Goal: Communication & Community: Answer question/provide support

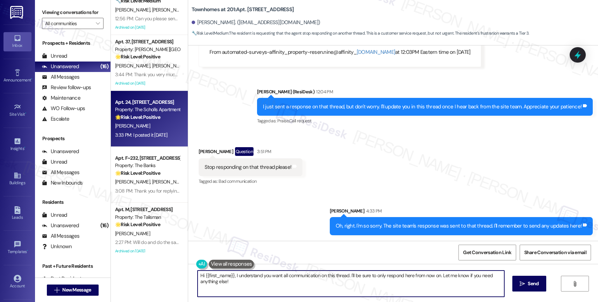
scroll to position [134, 0]
click at [143, 122] on div "S. Manglona" at bounding box center [147, 125] width 66 height 9
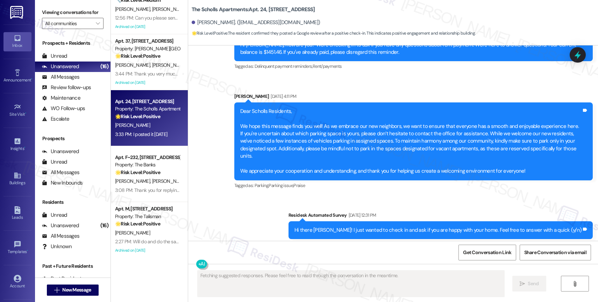
scroll to position [2940, 0]
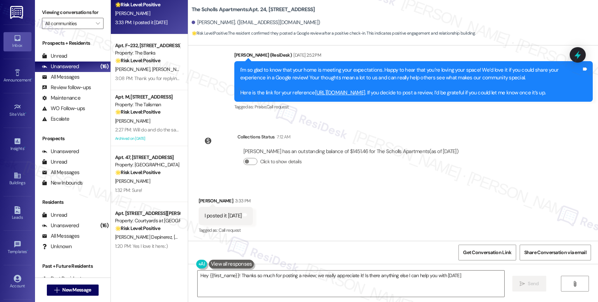
type textarea "Hey {{first_name}}! Thanks so much for posting a review; we really appreciate i…"
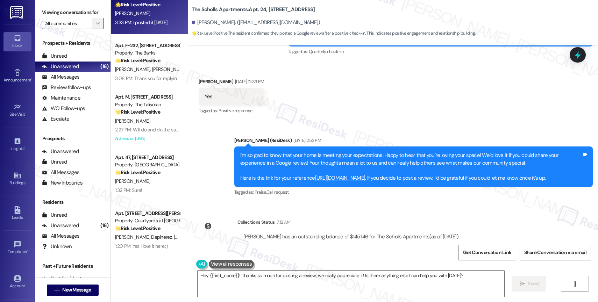
drag, startPoint x: 90, startPoint y: 29, endPoint x: 92, endPoint y: 35, distance: 6.0
click at [96, 26] on icon "" at bounding box center [98, 24] width 4 height 6
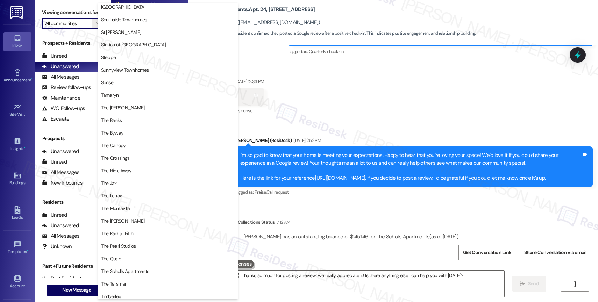
scroll to position [1291, 0]
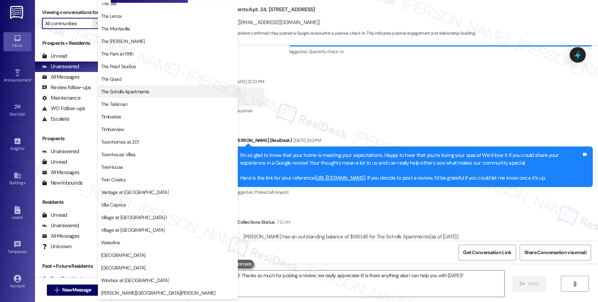
click at [138, 92] on span "The Scholls Apartments" at bounding box center [125, 91] width 48 height 7
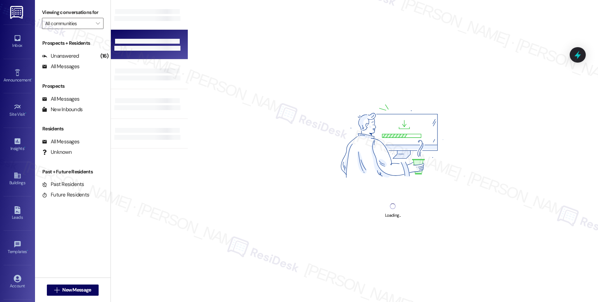
type input "The Scholls Apartments"
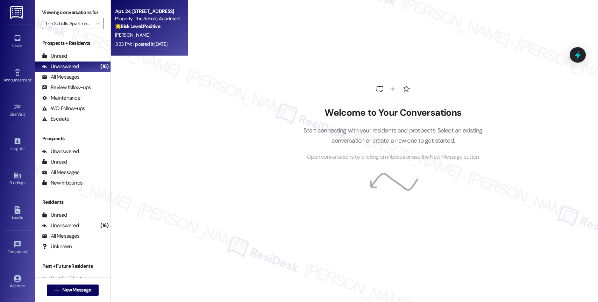
click at [154, 37] on div "S. Manglona" at bounding box center [147, 35] width 66 height 9
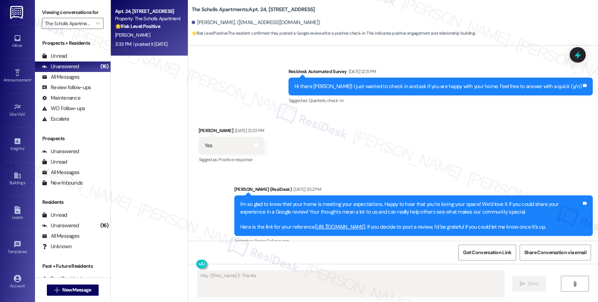
scroll to position [2828, 0]
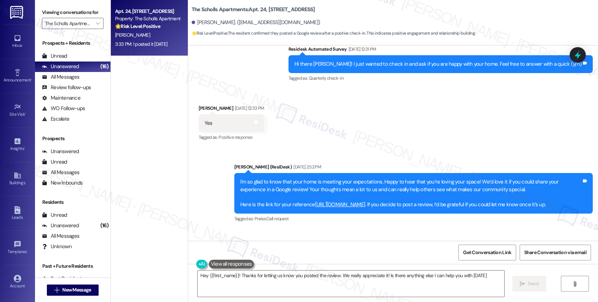
type textarea "Hey {{first_name}}! Thanks for letting us know you posted the review. We really…"
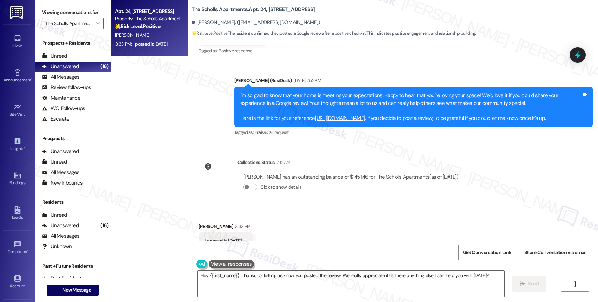
scroll to position [2941, 0]
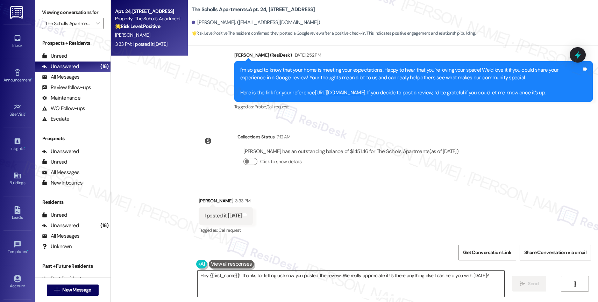
click at [489, 276] on textarea "Hey {{first_name}}! Thanks for letting us know you posted the review. We really…" at bounding box center [351, 284] width 307 height 26
click at [531, 280] on span "Send" at bounding box center [533, 283] width 11 height 7
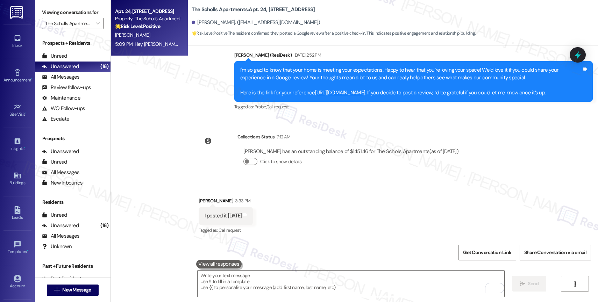
scroll to position [2990, 0]
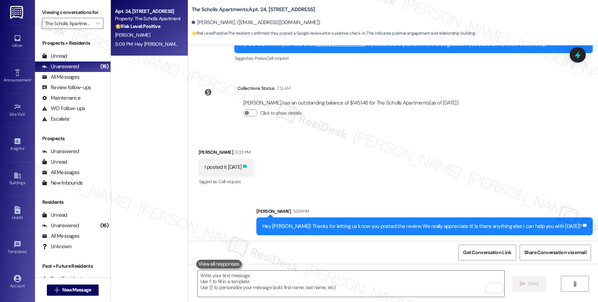
click at [246, 164] on icon at bounding box center [244, 166] width 5 height 5
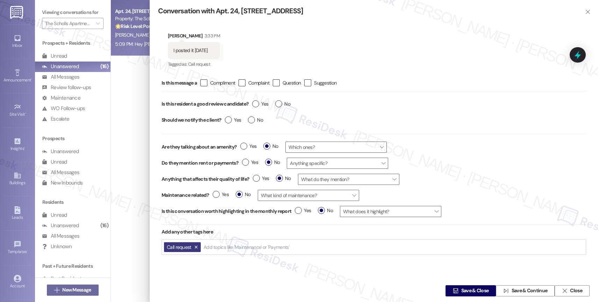
click at [216, 247] on input "Add topics like 'Maintenance' or 'Payments'" at bounding box center [247, 248] width 87 height 6
type input "succ"
drag, startPoint x: 218, startPoint y: 256, endPoint x: 224, endPoint y: 258, distance: 6.8
click at [218, 256] on li "Review succ ess" at bounding box center [245, 260] width 84 height 13
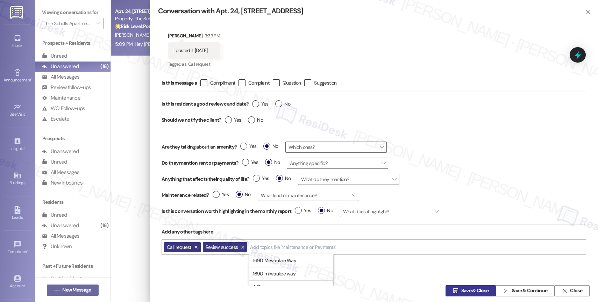
click at [461, 290] on span "Save & Close" at bounding box center [475, 291] width 28 height 7
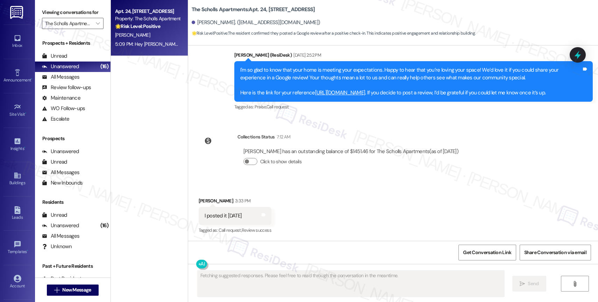
scroll to position [3000, 0]
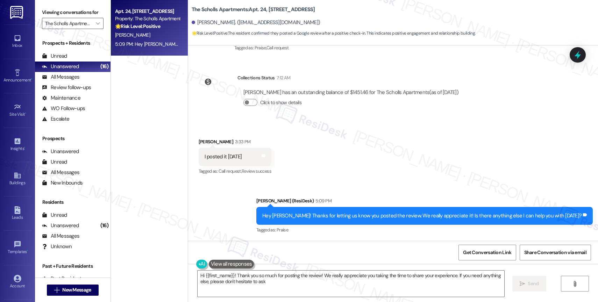
type textarea "Hi {{first_name}}! Thank you so much for posting the review! We really apprecia…"
click at [96, 26] on icon "" at bounding box center [98, 24] width 4 height 6
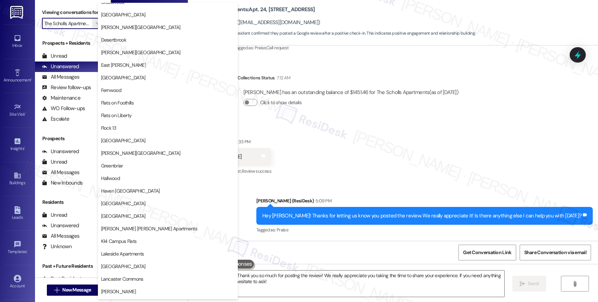
scroll to position [0, 0]
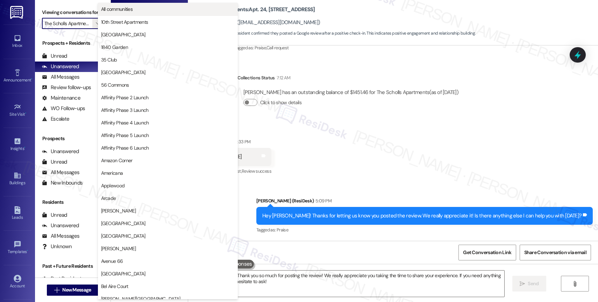
click at [142, 10] on span "All communities" at bounding box center [168, 9] width 134 height 7
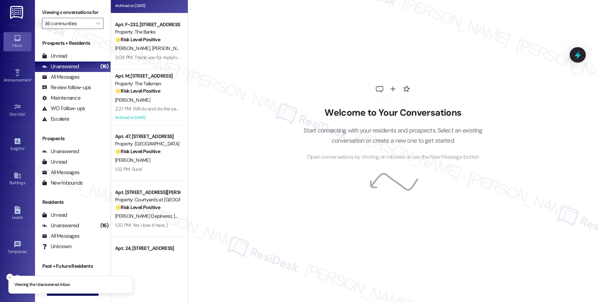
scroll to position [139, 0]
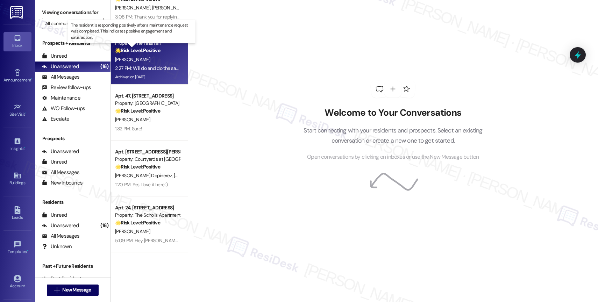
click at [135, 48] on strong "🌟 Risk Level: Positive" at bounding box center [137, 50] width 45 height 6
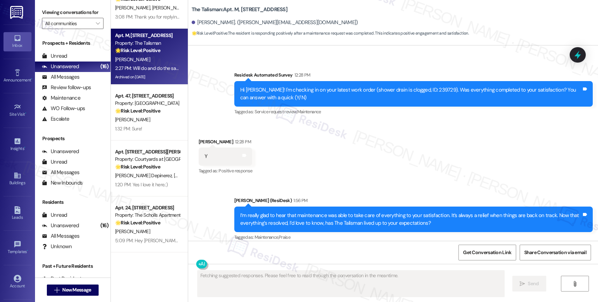
scroll to position [23427, 0]
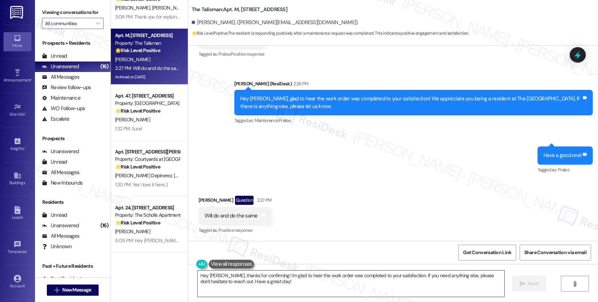
click at [248, 286] on textarea "Hey Christie, thanks for confirming! I'm glad to hear the work order was comple…" at bounding box center [351, 284] width 307 height 26
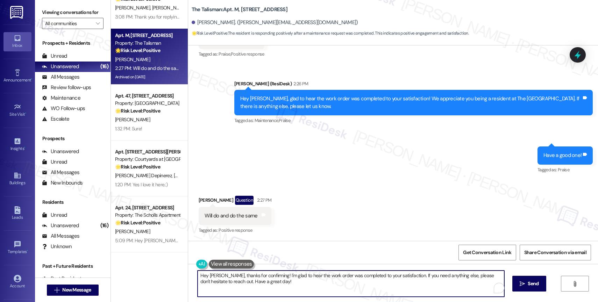
click at [248, 286] on textarea "Hey Christie, thanks for confirming! I'm glad to hear the work order was comple…" at bounding box center [351, 284] width 307 height 26
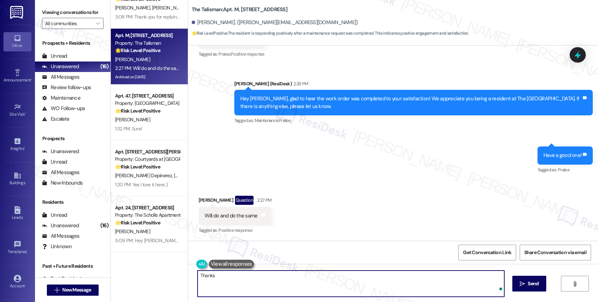
type textarea "Thanks!"
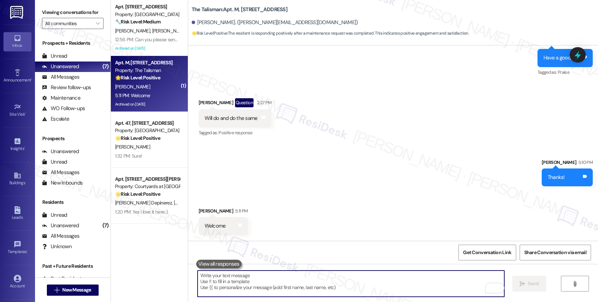
scroll to position [23525, 0]
click at [328, 182] on div "Sent via SMS Sarah 5:10 PM Thanks! Tags and notes" at bounding box center [393, 167] width 410 height 49
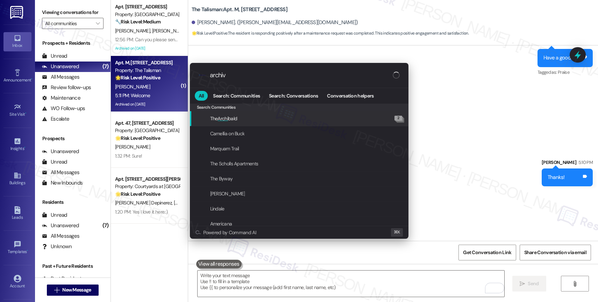
type input "archive"
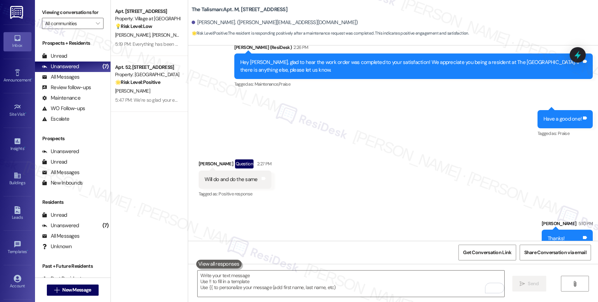
scroll to position [23426, 0]
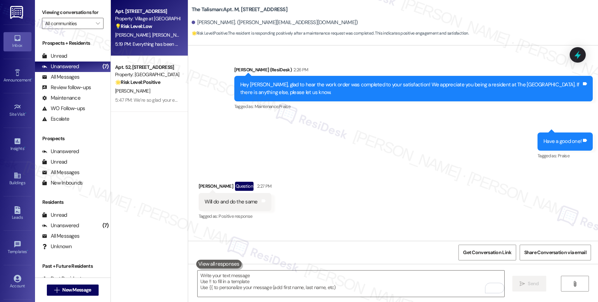
click at [160, 40] on div "5:19 PM: Everything has been wonderful! We are loving the unit and the beautifu…" at bounding box center [147, 44] width 66 height 9
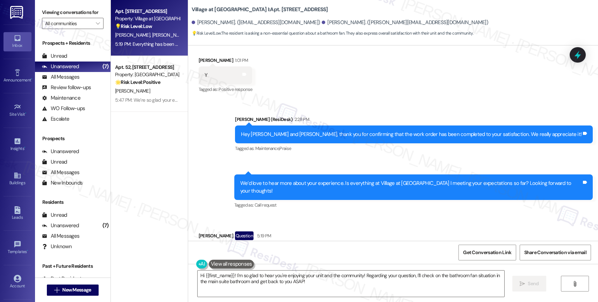
scroll to position [212, 0]
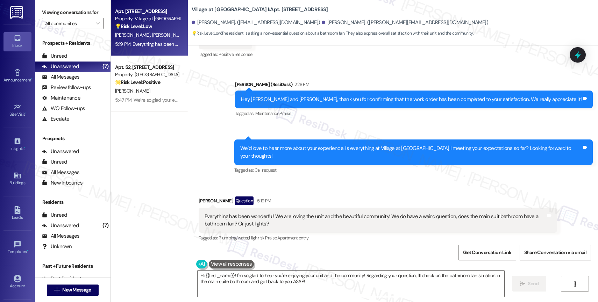
click at [301, 181] on div "Received via SMS Josie Roberts Question 5:19 PM Everything has been wonderful! …" at bounding box center [393, 215] width 410 height 68
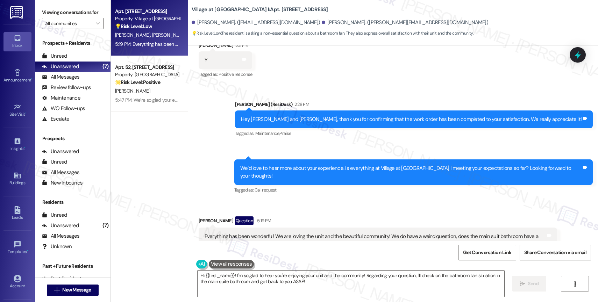
scroll to position [212, 0]
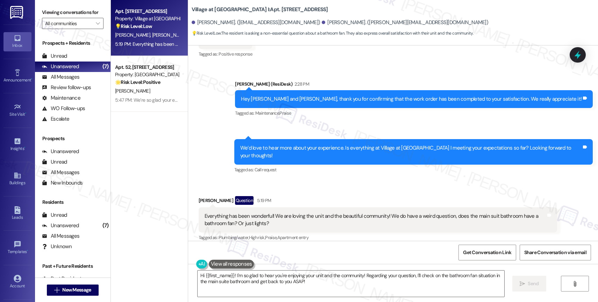
click at [276, 182] on div "Received via SMS Josie Roberts Question 5:19 PM Everything has been wonderful! …" at bounding box center [393, 215] width 410 height 68
click at [284, 218] on div "Everything has been wonderful! We are loving the unit and the beautiful communi…" at bounding box center [375, 220] width 341 height 15
click at [334, 286] on textarea "Hi {{first_name}}! I'm so glad to hear you're enjoying your unit and the commun…" at bounding box center [351, 284] width 307 height 26
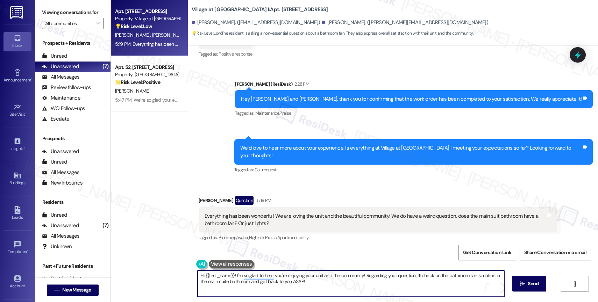
drag, startPoint x: 417, startPoint y: 275, endPoint x: 422, endPoint y: 287, distance: 12.9
click at [422, 287] on textarea "Hi {{first_name}}! I'm so glad to hear you're enjoying your unit and the commun…" at bounding box center [351, 284] width 307 height 26
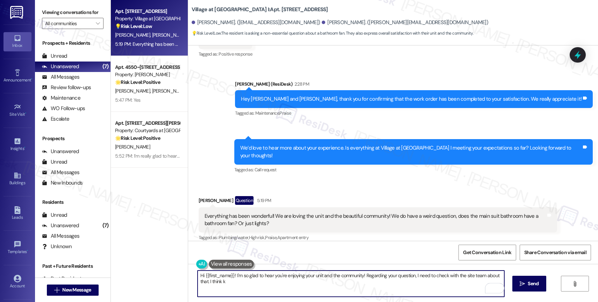
click at [232, 283] on textarea "Hi {{first_name}}! I'm so glad to hear you're enjoying your unit and the commun…" at bounding box center [351, 284] width 307 height 26
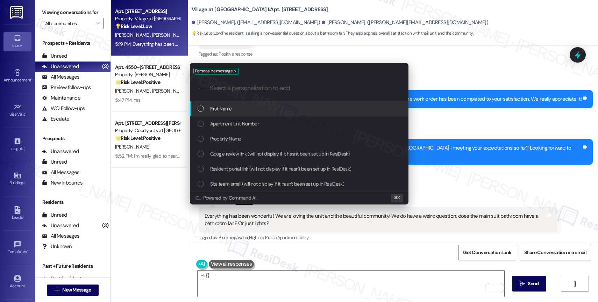
type textarea "Hi {{first_name}}"
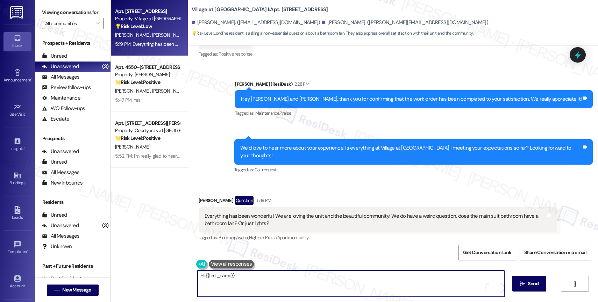
click at [290, 191] on div "Received via SMS Josie Roberts Question 5:19 PM Everything has been wonderful! …" at bounding box center [377, 219] width 369 height 57
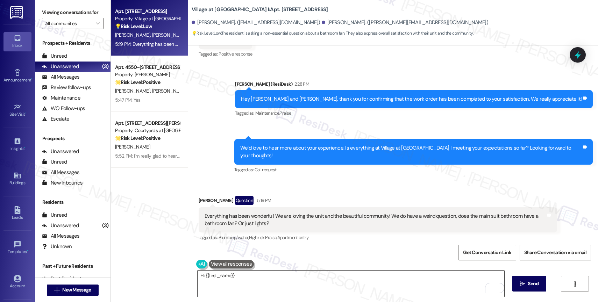
click at [253, 280] on textarea "Hi {{first_name}}" at bounding box center [351, 284] width 307 height 26
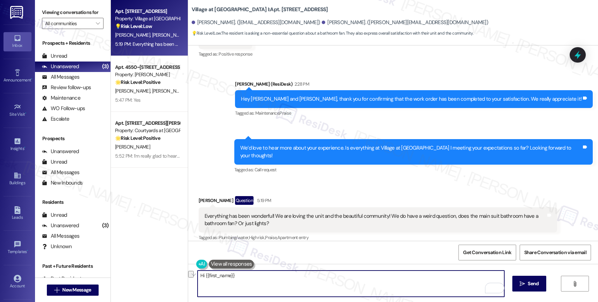
drag, startPoint x: 237, startPoint y: 277, endPoint x: 194, endPoint y: 275, distance: 42.7
click at [194, 275] on div "Hi {{first_name}}  Send " at bounding box center [393, 290] width 410 height 52
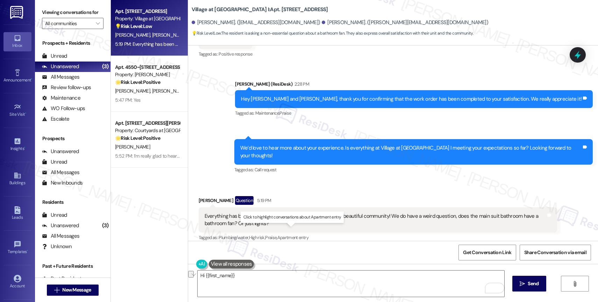
click at [294, 235] on span "Apartment entry" at bounding box center [292, 238] width 31 height 6
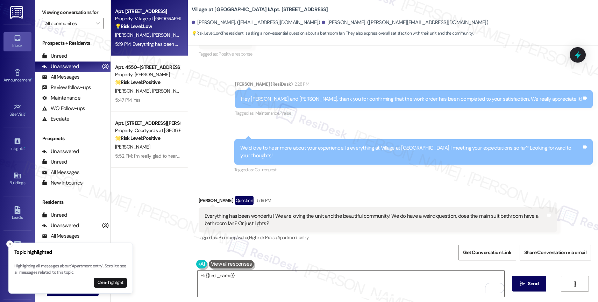
click at [114, 282] on button "Clear highlight" at bounding box center [110, 283] width 33 height 10
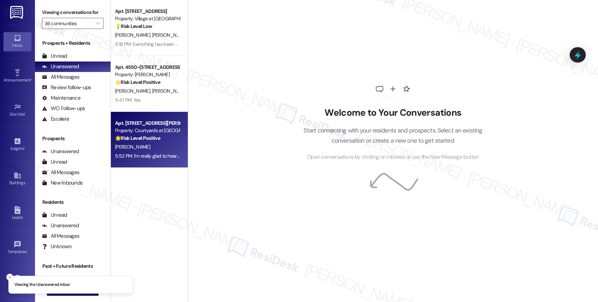
click at [135, 139] on strong "🌟 Risk Level: Positive" at bounding box center [137, 138] width 45 height 6
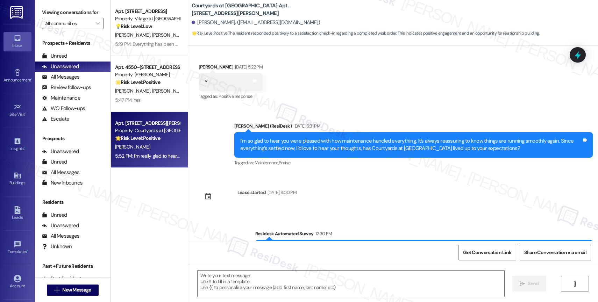
type textarea "Fetching suggested responses. Please feel free to read through the conversation…"
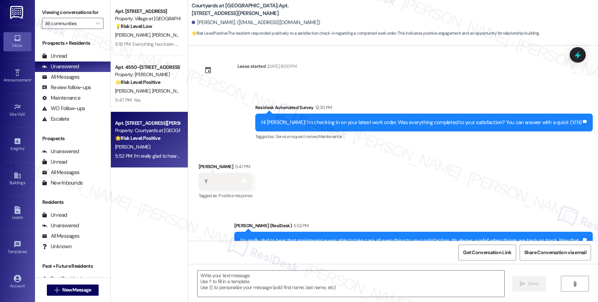
scroll to position [228, 0]
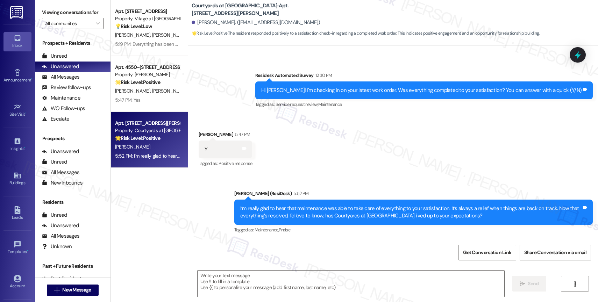
click at [365, 162] on div "Received via SMS Roy Floyd 5:47 PM Y Tags and notes Tagged as: Positive respons…" at bounding box center [393, 144] width 410 height 59
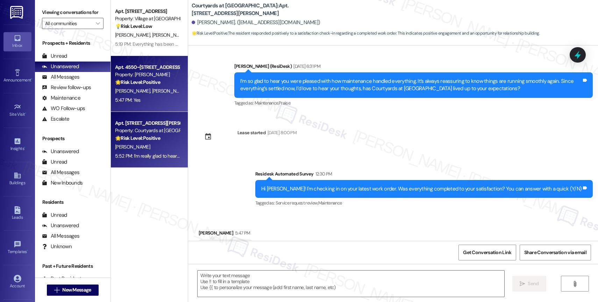
click at [162, 73] on div "Property: Autumn Woods" at bounding box center [147, 74] width 65 height 7
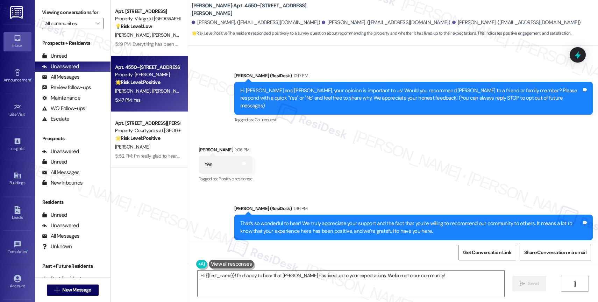
scroll to position [0, 0]
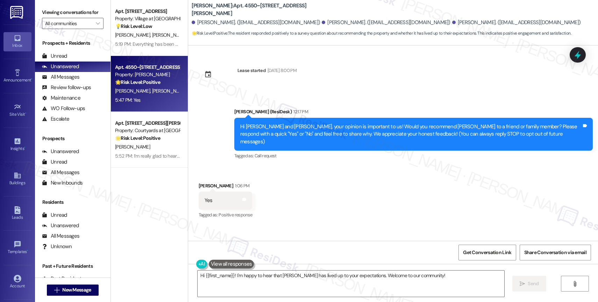
click at [297, 195] on div "Received via SMS Isabel Wuichet-Cruz 1:06 PM Yes Tags and notes Tagged as: Posi…" at bounding box center [393, 196] width 410 height 59
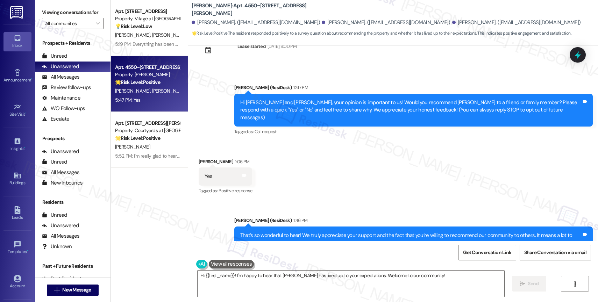
scroll to position [152, 0]
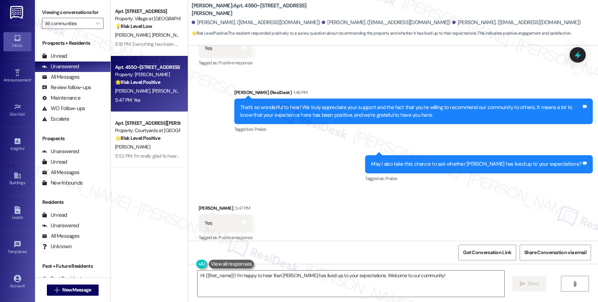
click at [288, 199] on div "Received via SMS Isabel Wuichet-Cruz 5:47 PM Yes Tags and notes Tagged as: Posi…" at bounding box center [393, 218] width 410 height 59
click at [235, 279] on textarea "Hi {{first_name}}! I'm happy to hear that Autumn Woods has lived up to your exp…" at bounding box center [351, 284] width 307 height 26
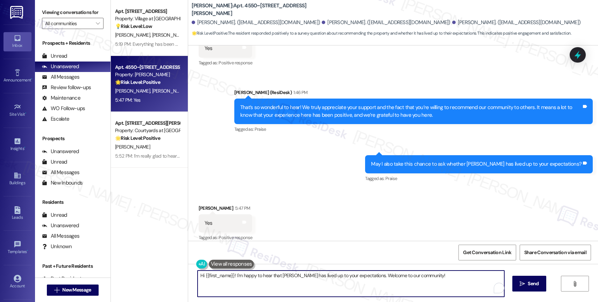
click at [235, 279] on textarea "Hi {{first_name}}! I'm happy to hear that Autumn Woods has lived up to your exp…" at bounding box center [351, 284] width 307 height 26
drag, startPoint x: 382, startPoint y: 276, endPoint x: 372, endPoint y: 276, distance: 9.8
click at [382, 276] on textarea "That's wonderful to hear, Isabel! We're glad to know that we've met your expect…" at bounding box center [351, 284] width 307 height 26
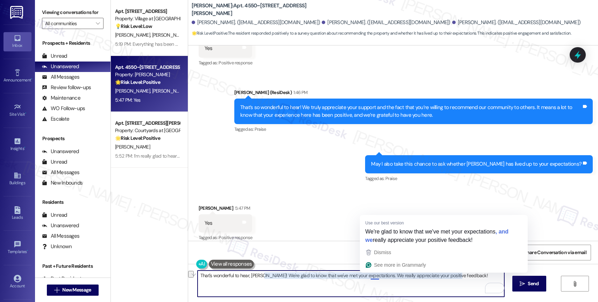
drag, startPoint x: 369, startPoint y: 274, endPoint x: 466, endPoint y: 282, distance: 97.3
click at [466, 282] on textarea "That's wonderful to hear, Isabel! We're glad to know that we've met your expect…" at bounding box center [351, 284] width 307 height 26
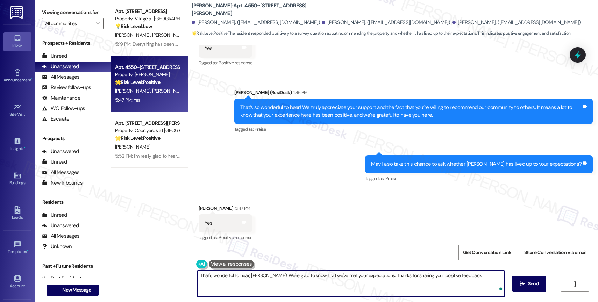
type textarea "That's wonderful to hear, Isabel! We're glad to know that we've met your expect…"
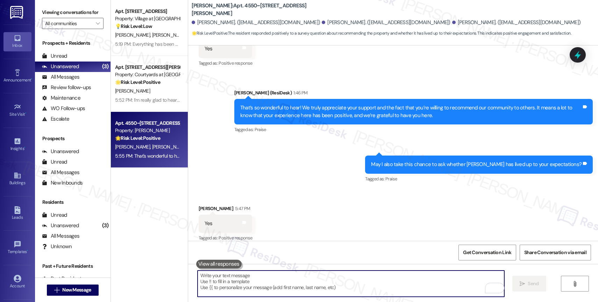
scroll to position [201, 0]
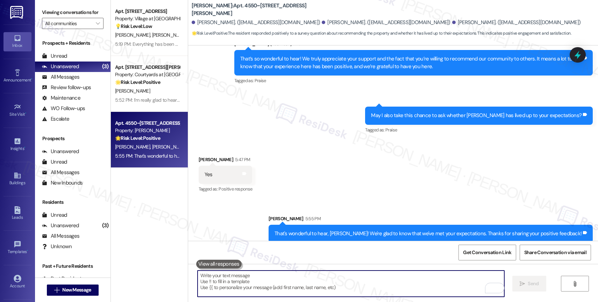
click at [231, 273] on textarea "To enrich screen reader interactions, please activate Accessibility in Grammarl…" at bounding box center [351, 284] width 307 height 26
paste textarea "Would it be okay to ask a quick favor? If you're open to it, could you share yo…"
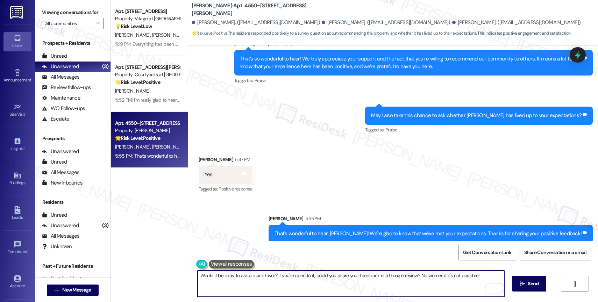
click at [198, 277] on textarea "Would it be okay to ask a quick favor? If you're open to it, could you share yo…" at bounding box center [351, 284] width 307 height 26
type textarea "Would it be okay to ask a quick favor? If you're open to it, could you share yo…"
click at [525, 282] on span " Send" at bounding box center [530, 283] width 22 height 7
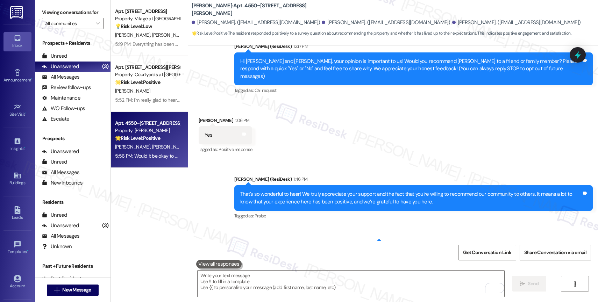
scroll to position [249, 0]
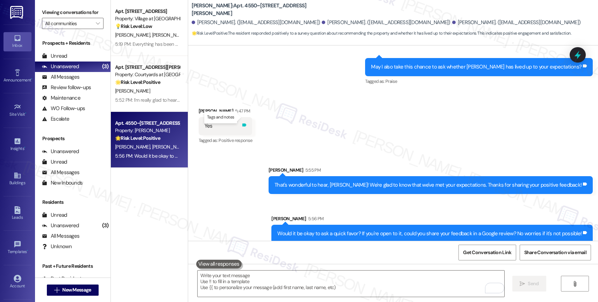
click at [244, 124] on icon at bounding box center [244, 125] width 4 height 3
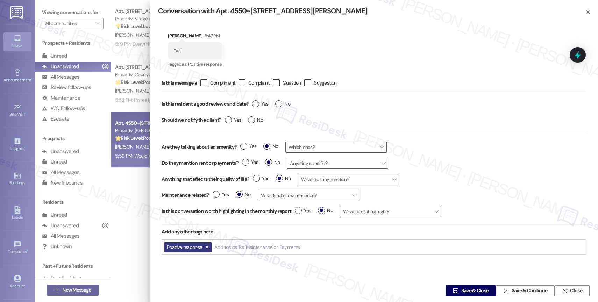
drag, startPoint x: 258, startPoint y: 104, endPoint x: 292, endPoint y: 125, distance: 39.8
click at [259, 104] on label "Yes" at bounding box center [260, 103] width 16 height 7
click at [259, 104] on input "Yes" at bounding box center [260, 104] width 16 height 9
radio input "true"
click at [461, 293] on span "Save & Close" at bounding box center [475, 291] width 28 height 7
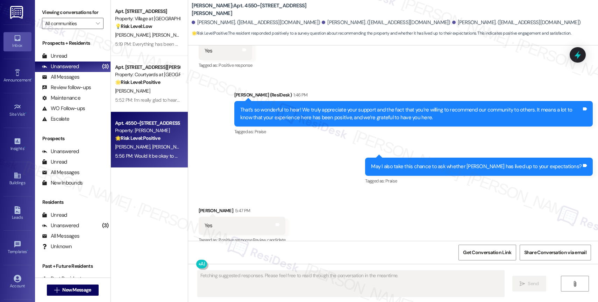
scroll to position [260, 0]
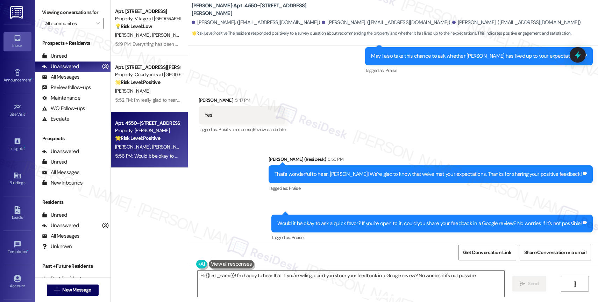
type textarea "Hi {{first_name}}! I'm happy to hear that. If you're willing, could you share y…"
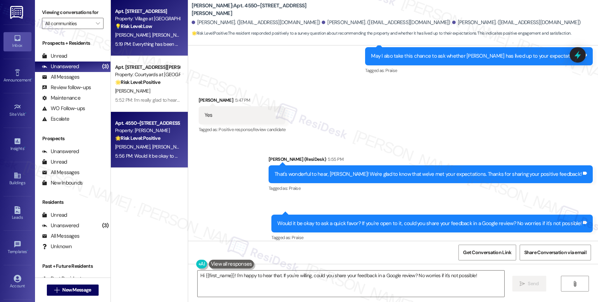
click at [137, 20] on div "Property: Village at [GEOGRAPHIC_DATA] I" at bounding box center [147, 18] width 65 height 7
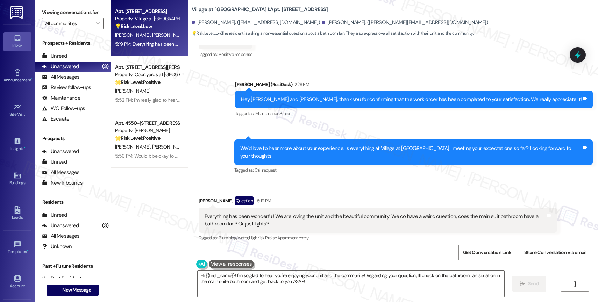
scroll to position [212, 0]
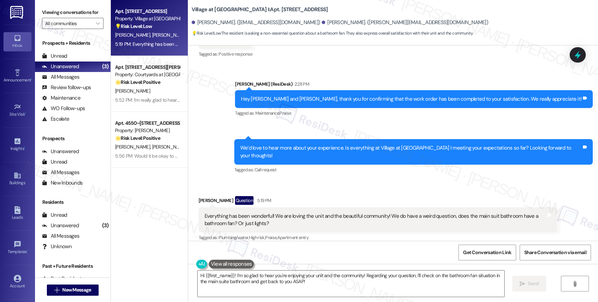
click at [329, 196] on div "Josie Roberts Question 5:19 PM" at bounding box center [378, 201] width 359 height 11
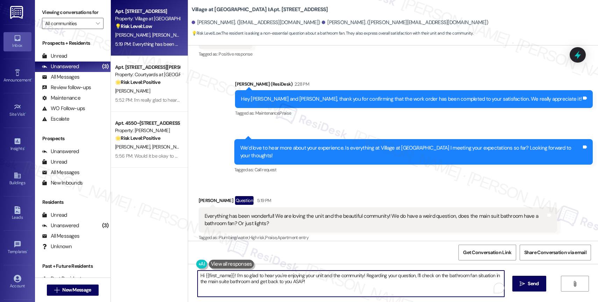
click at [301, 282] on textarea "Hi {{first_name}}! I'm so glad to hear you're enjoying your unit and the commun…" at bounding box center [351, 284] width 307 height 26
drag, startPoint x: 231, startPoint y: 275, endPoint x: 174, endPoint y: 270, distance: 57.6
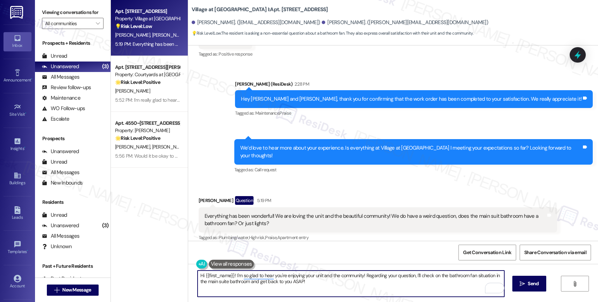
click at [174, 270] on div "Apt. 1702, 30050 SW Town Center Lp W Suite 100 Property: Village at Main Street…" at bounding box center [354, 151] width 487 height 302
click at [198, 275] on textarea "I'm so glad to hear you're enjoying your unit and the community! Regarding your…" at bounding box center [351, 284] width 307 height 26
click at [295, 285] on textarea "Josie, I'm so glad to hear you're enjoying your unit and the community! Regardi…" at bounding box center [351, 284] width 307 height 26
click at [286, 284] on textarea "Josie, I'm so glad to hear you're enjoying your unit and the community! Regardi…" at bounding box center [351, 284] width 307 height 26
drag, startPoint x: 269, startPoint y: 283, endPoint x: 324, endPoint y: 289, distance: 55.2
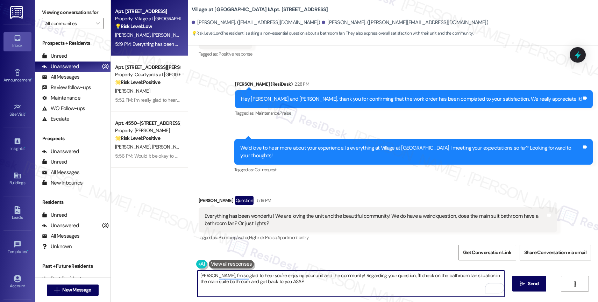
click at [320, 288] on textarea "Josie, I'm so glad to hear you're enjoying your unit and the community! Regardi…" at bounding box center [351, 284] width 307 height 26
click at [495, 288] on div "1" at bounding box center [494, 288] width 8 height 8
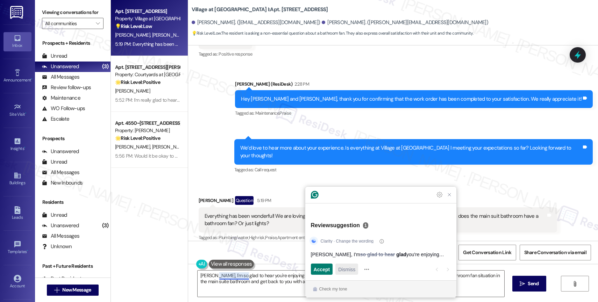
click at [347, 273] on span "Dismiss" at bounding box center [346, 269] width 17 height 7
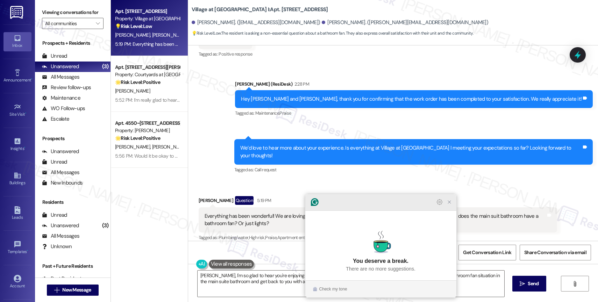
click at [448, 204] on icon "Close Grammarly Assistant" at bounding box center [449, 202] width 3 height 3
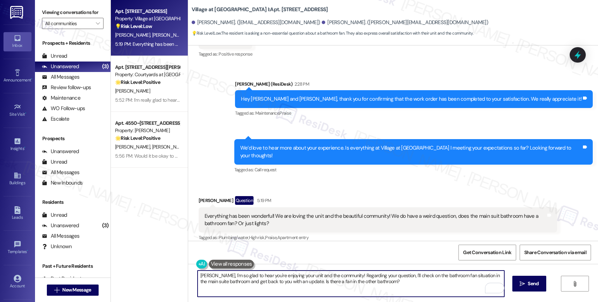
click at [337, 274] on textarea "Josie, I'm so glad to hear you're enjoying your unit and the community! Regardi…" at bounding box center [351, 284] width 307 height 26
drag, startPoint x: 337, startPoint y: 274, endPoint x: 383, endPoint y: 286, distance: 47.0
click at [383, 286] on textarea "Josie, I'm so glad to hear you're enjoying your unit and the community! Regardi…" at bounding box center [351, 284] width 307 height 26
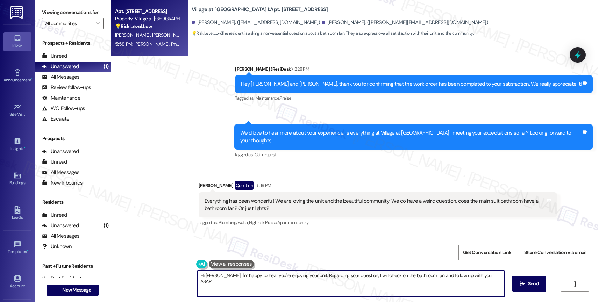
scroll to position [261, 0]
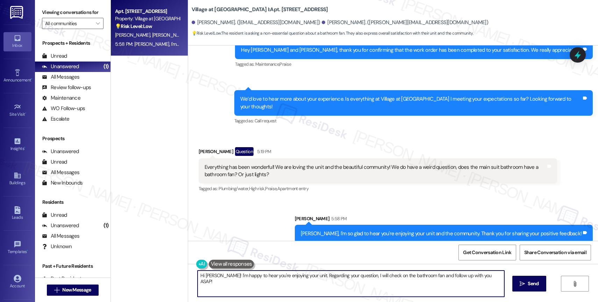
click at [232, 282] on textarea "Hi Josie! I'm happy to hear you're enjoying your unit. Regarding your question,…" at bounding box center [351, 284] width 307 height 26
paste textarea "Regarding your question, I'll check on the bathroom fan situation in the main s…"
type textarea "Regarding your question, I'll check on the bathroom fan situation in the main s…"
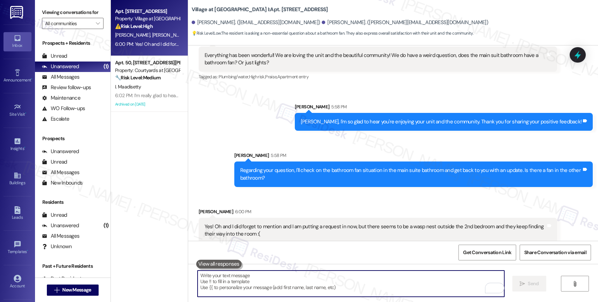
scroll to position [374, 0]
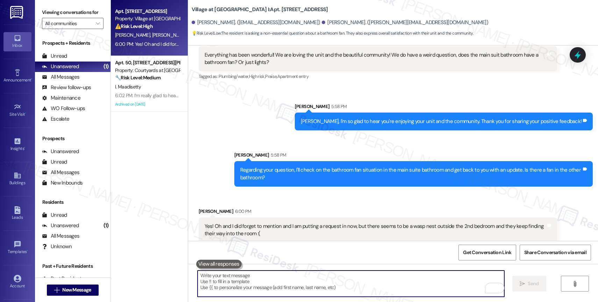
click at [236, 285] on textarea "To enrich screen reader interactions, please activate Accessibility in Grammarl…" at bounding box center [351, 284] width 307 height 26
click at [233, 283] on textarea "To enrich screen reader interactions, please activate Accessibility in Grammarl…" at bounding box center [351, 284] width 307 height 26
click at [236, 284] on textarea "To enrich screen reader interactions, please activate Accessibility in Grammarl…" at bounding box center [351, 284] width 307 height 26
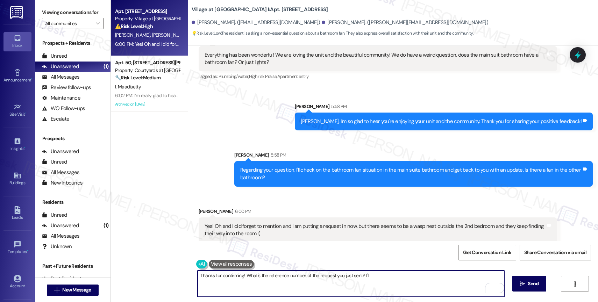
click at [386, 277] on textarea "Thanks for confirming! What's the reference number of the request you just sent…" at bounding box center [351, 284] width 307 height 26
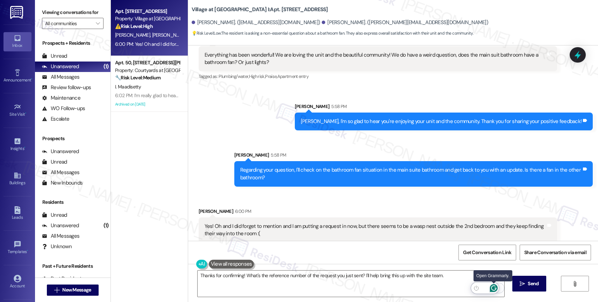
click at [494, 288] on icon "Open Grammarly. 0 Suggestions." at bounding box center [494, 288] width 8 height 8
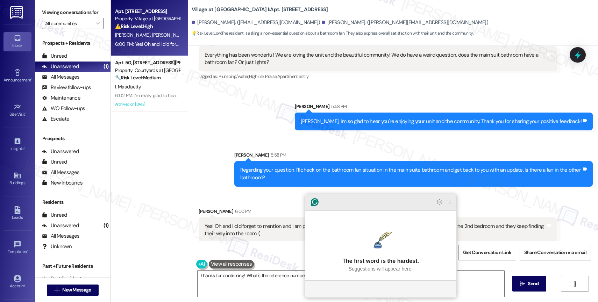
click at [451, 206] on icon "Close Grammarly Assistant" at bounding box center [449, 202] width 8 height 8
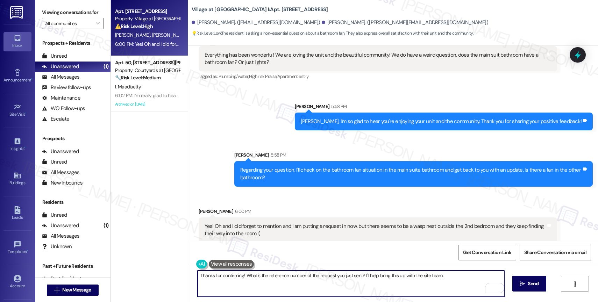
drag, startPoint x: 374, startPoint y: 275, endPoint x: 499, endPoint y: 280, distance: 125.0
click at [500, 280] on textarea "Thanks for confirming! What's the reference number of the request you just sent…" at bounding box center [351, 284] width 307 height 26
type textarea "Thanks for confirming! What's the reference number of the request you just sent…"
click at [495, 288] on icon "Open Grammarly. 0 Suggestions." at bounding box center [494, 288] width 8 height 8
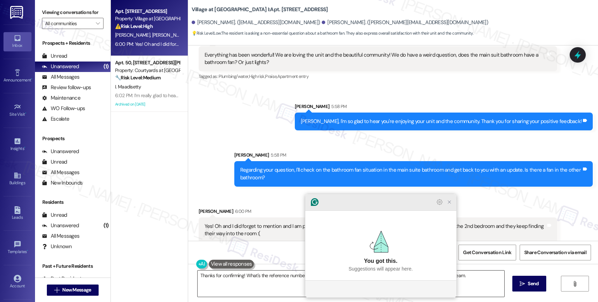
click at [447, 205] on icon "Close Grammarly Assistant" at bounding box center [450, 202] width 6 height 6
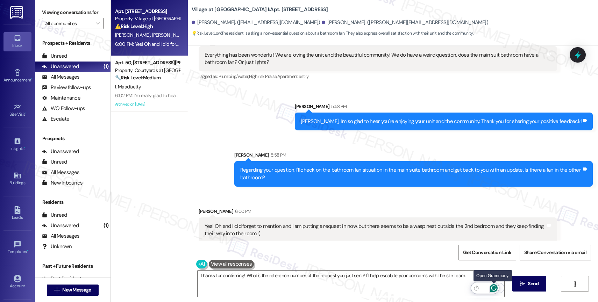
click at [494, 288] on icon "Open Grammarly. 0 Suggestions." at bounding box center [494, 288] width 8 height 8
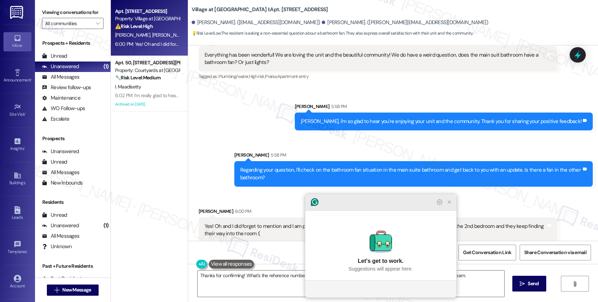
click at [449, 205] on icon "Close Grammarly Assistant" at bounding box center [450, 202] width 6 height 6
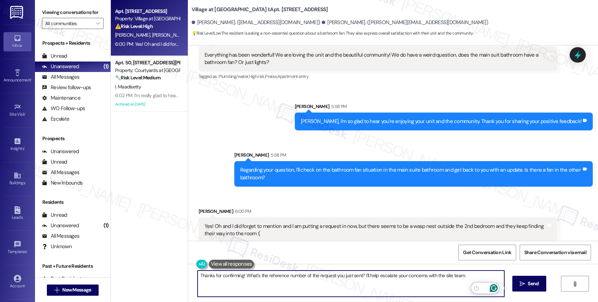
click at [492, 286] on icon "Open Grammarly. 0 Suggestions." at bounding box center [494, 288] width 8 height 8
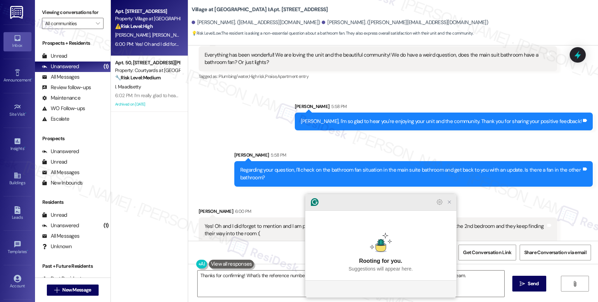
click at [448, 205] on icon "Close Grammarly Assistant" at bounding box center [450, 202] width 6 height 6
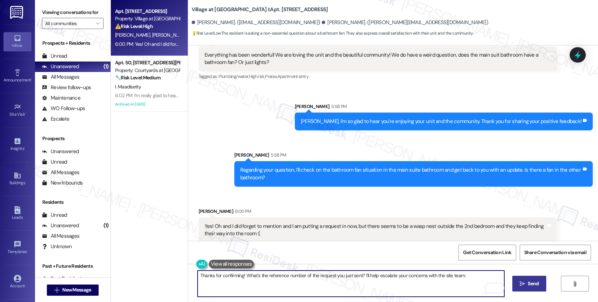
click at [527, 285] on span "Send" at bounding box center [534, 283] width 14 height 7
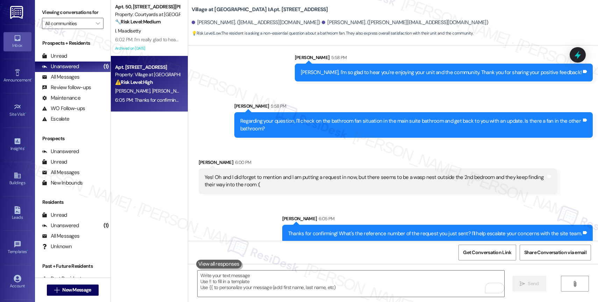
scroll to position [323, 0]
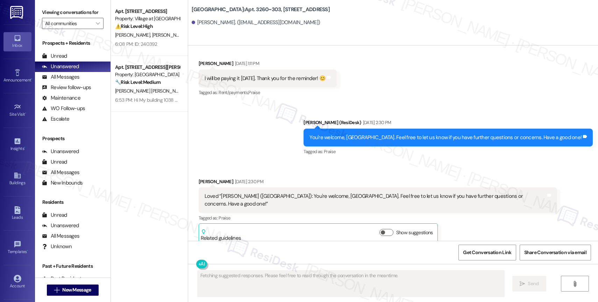
scroll to position [7788, 0]
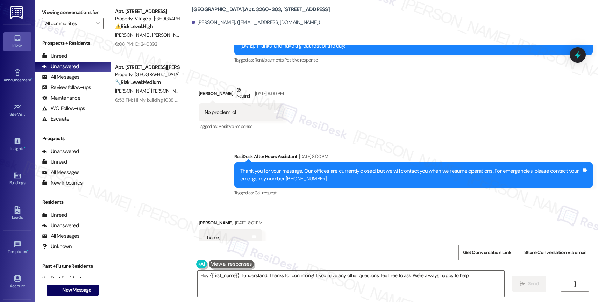
type textarea "Hey {{first_name}}! I understand. Thanks for confirming! If you have any other …"
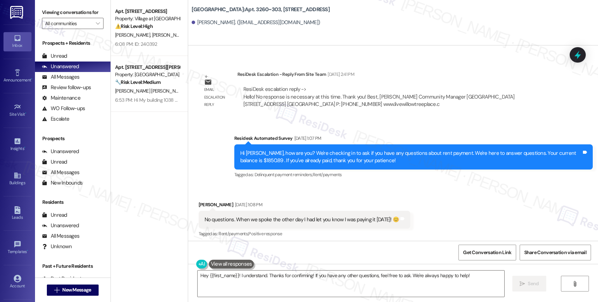
scroll to position [7837, 0]
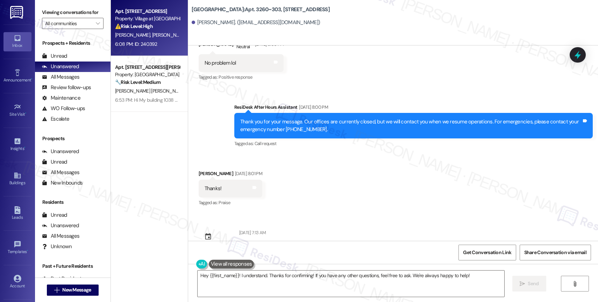
click at [163, 35] on div "[PERSON_NAME] [PERSON_NAME]" at bounding box center [147, 35] width 66 height 9
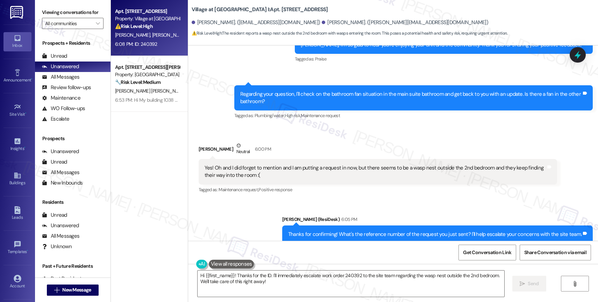
scroll to position [510, 0]
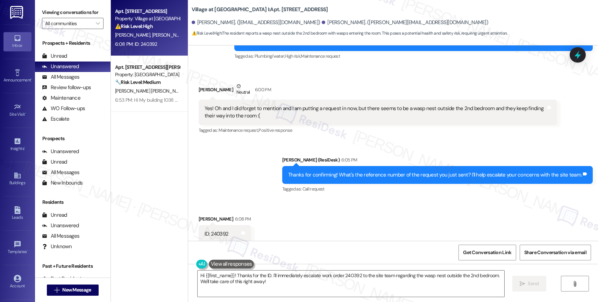
click at [373, 211] on div "Received via SMS [PERSON_NAME] 6:08 PM ID: 240392 Tags and notes" at bounding box center [393, 224] width 410 height 49
drag, startPoint x: 205, startPoint y: 226, endPoint x: 245, endPoint y: 224, distance: 39.9
click at [245, 225] on div "ID: 240392 Tags and notes" at bounding box center [225, 234] width 52 height 18
copy div "240392 Tags and notes"
click at [310, 222] on div "Received via SMS [PERSON_NAME] 6:08 PM ID: 240392 Tags and notes" at bounding box center [393, 224] width 410 height 49
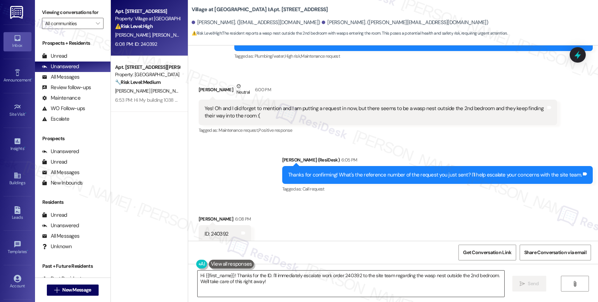
click at [231, 272] on textarea "Hi {{first_name}}! Thanks for the ID. I'll immediately escalate work order 2403…" at bounding box center [351, 284] width 307 height 26
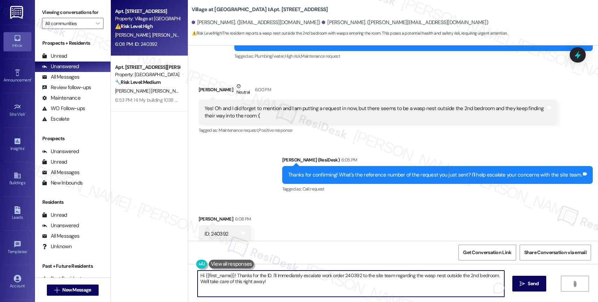
click at [231, 272] on textarea "Hi {{first_name}}! Thanks for the ID. I'll immediately escalate work order 2403…" at bounding box center [351, 284] width 307 height 26
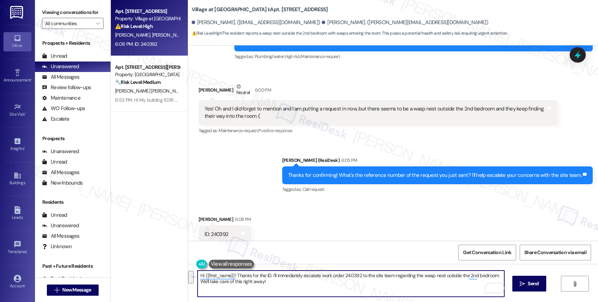
scroll to position [510, 0]
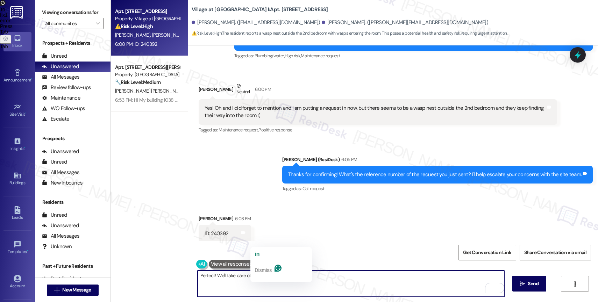
click at [256, 276] on textarea "Perfect! We'll take care of this on a timely manner." at bounding box center [351, 284] width 307 height 26
click at [325, 283] on textarea "Perfect! We'll take care of this in a timely manner." at bounding box center [351, 284] width 307 height 26
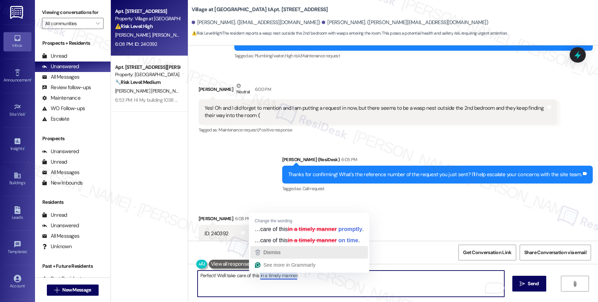
click at [277, 258] on button "Dismiss" at bounding box center [310, 252] width 118 height 13
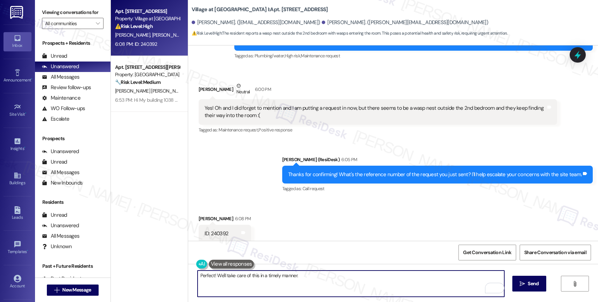
click at [313, 278] on textarea "Perfect! We'll take care of this in a timely manner." at bounding box center [351, 284] width 307 height 26
click at [324, 281] on textarea "Perfect! We'll take care of this in a timely manner." at bounding box center [351, 284] width 307 height 26
click at [308, 280] on textarea "Perfect! We'll take care of this in a timely manner." at bounding box center [351, 284] width 307 height 26
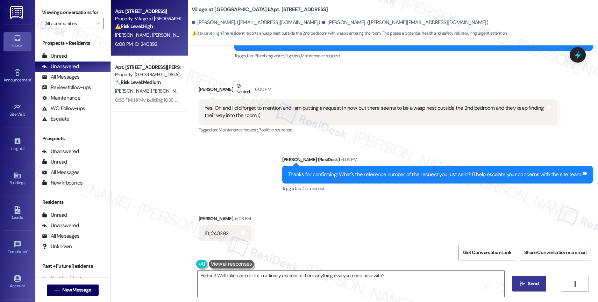
click at [535, 278] on button " Send" at bounding box center [530, 284] width 34 height 16
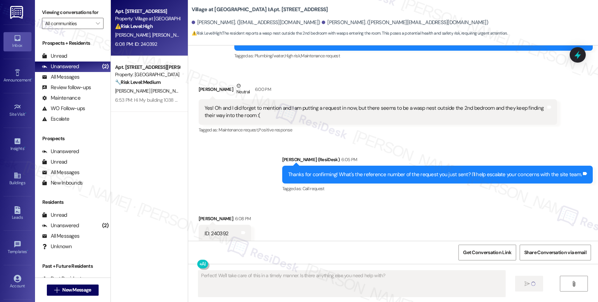
type textarea "Fetching suggested responses. Please feel free to read through the conversation…"
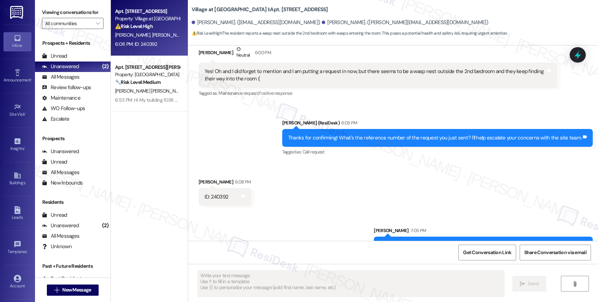
scroll to position [559, 0]
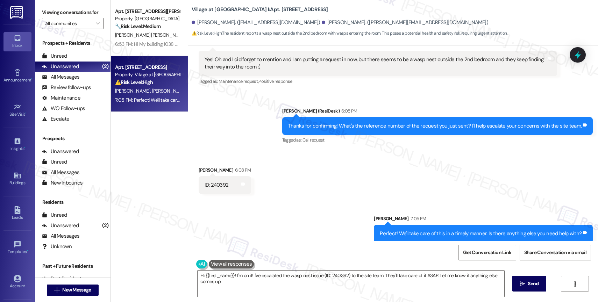
type textarea "Hi {{first_name}}! I'm on it! I've escalated the wasp nest issue (ID: 240392) t…"
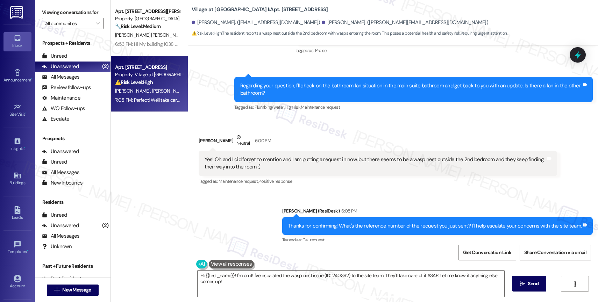
scroll to position [555, 0]
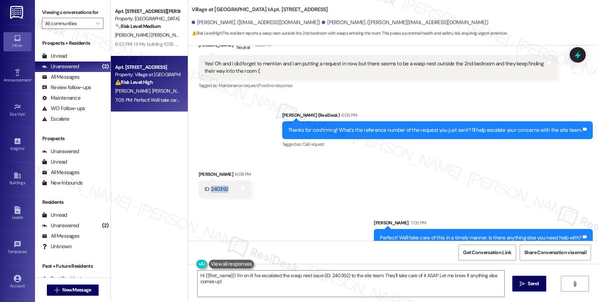
drag, startPoint x: 205, startPoint y: 182, endPoint x: 233, endPoint y: 182, distance: 27.6
click at [233, 182] on div "ID: 240392 Tags and notes" at bounding box center [225, 190] width 52 height 18
copy div "240392"
click at [228, 138] on div "Sent via SMS Sarah (ResiDesk) 6:05 PM Thanks for confirming! What's the referen…" at bounding box center [393, 125] width 410 height 59
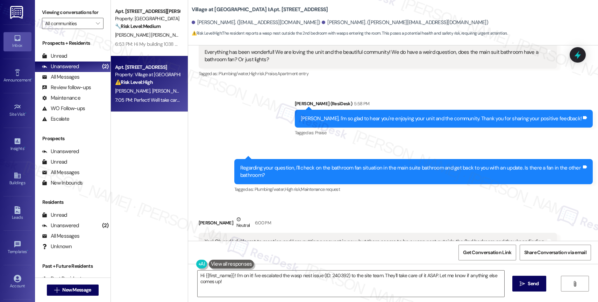
scroll to position [429, 0]
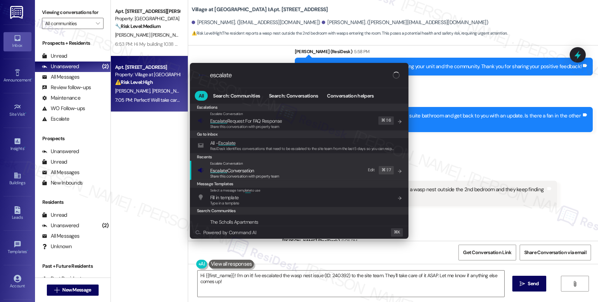
type input "escalate"
click at [246, 170] on span "Escalate Conversation" at bounding box center [232, 171] width 44 height 6
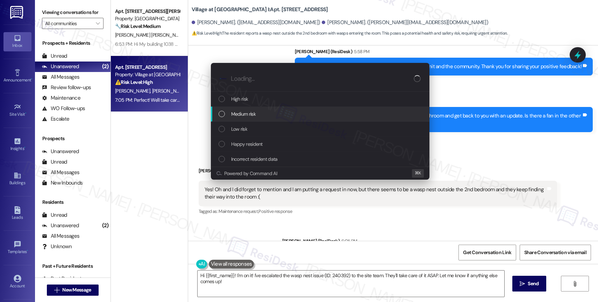
click at [248, 111] on span "Medium risk" at bounding box center [243, 114] width 24 height 8
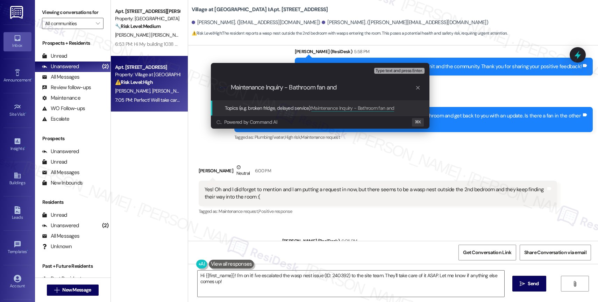
click at [358, 86] on input "Maintenance Inquiry - Bathroom fan and" at bounding box center [323, 87] width 184 height 7
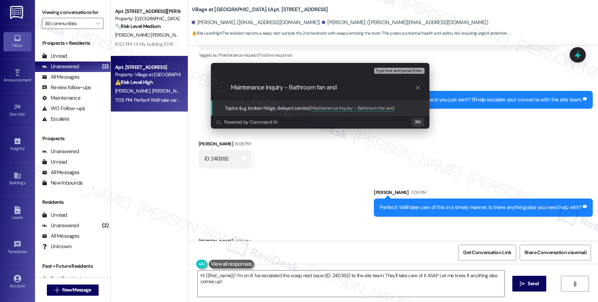
scroll to position [607, 0]
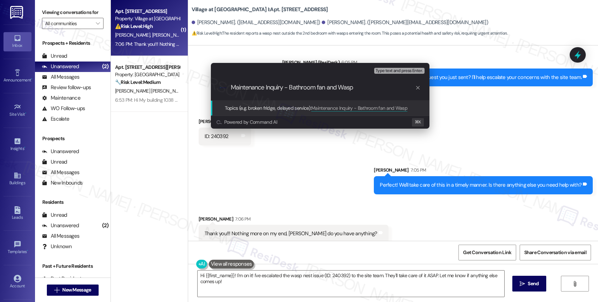
type input "Maintenance Inquiry - Bathroom fan and Wasps"
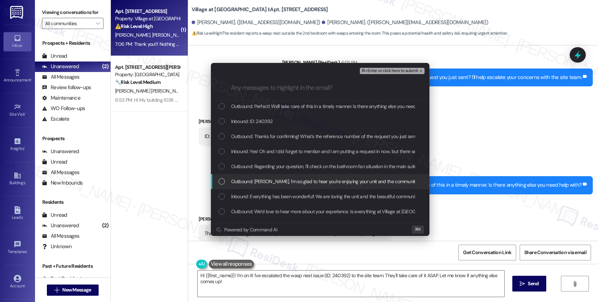
scroll to position [17, 0]
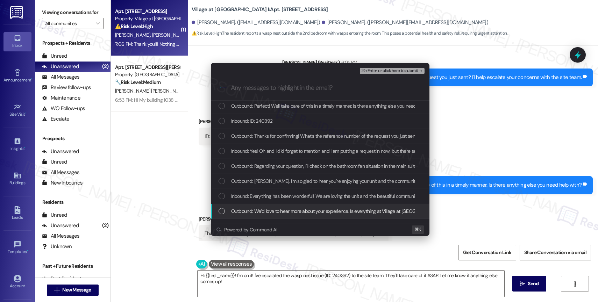
drag, startPoint x: 288, startPoint y: 206, endPoint x: 288, endPoint y: 199, distance: 7.0
click at [288, 206] on div "Outbound: We’d love to hear more about your experience. Is everything at Villag…" at bounding box center [320, 211] width 219 height 15
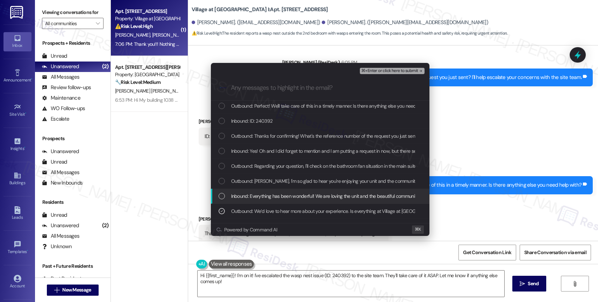
click at [288, 196] on span "Inbound: Everything has been wonderful! We are loving the unit and the beautifu…" at bounding box center [423, 196] width 385 height 8
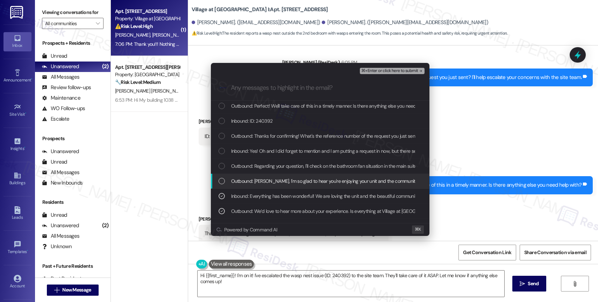
drag, startPoint x: 287, startPoint y: 181, endPoint x: 287, endPoint y: 167, distance: 13.7
click at [287, 180] on span "Outbound: Josie, I'm so glad to hear you're enjoying your unit and the communit…" at bounding box center [371, 181] width 281 height 8
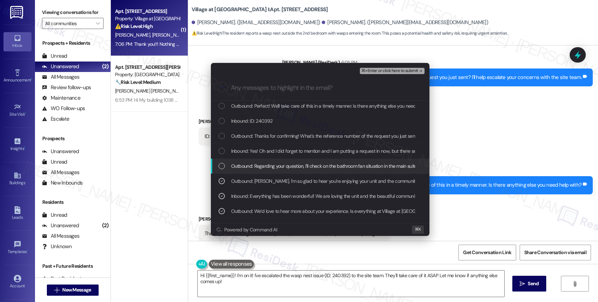
click at [287, 166] on span "Outbound: Regarding your question, I'll check on the bathroom fan situation in …" at bounding box center [409, 166] width 357 height 8
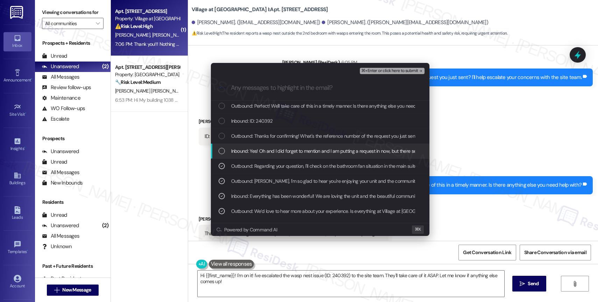
click at [286, 153] on span "Inbound: Yes! Oh and I did forget to mention and I am putting a request in now,…" at bounding box center [422, 151] width 382 height 8
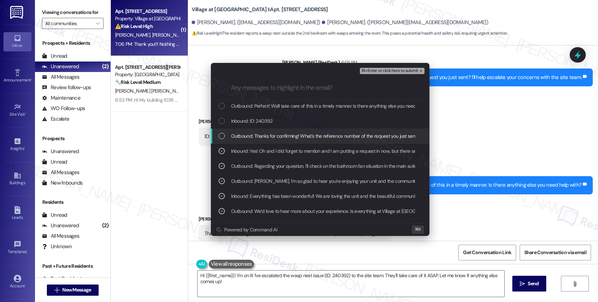
click at [286, 137] on span "Outbound: Thanks for confirming! What's the reference number of the request you…" at bounding box center [375, 136] width 289 height 8
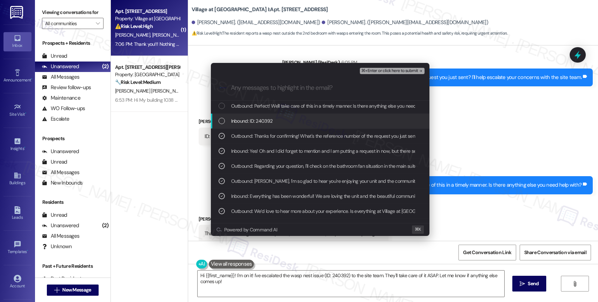
click at [259, 122] on span "Inbound: ID: 240392" at bounding box center [252, 121] width 42 height 8
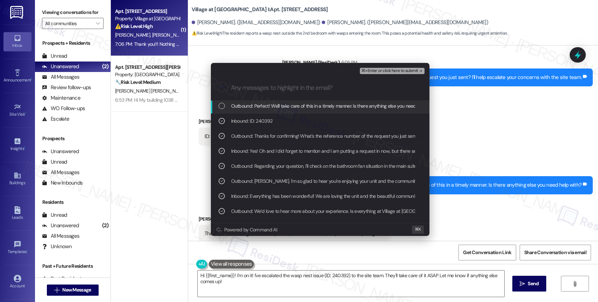
click at [289, 103] on span "Outbound: Perfect! We'll take care of this in a timely manner. Is there anythin…" at bounding box center [334, 106] width 207 height 8
click at [390, 70] on span "⌘+Enter or click here to submit" at bounding box center [389, 71] width 57 height 5
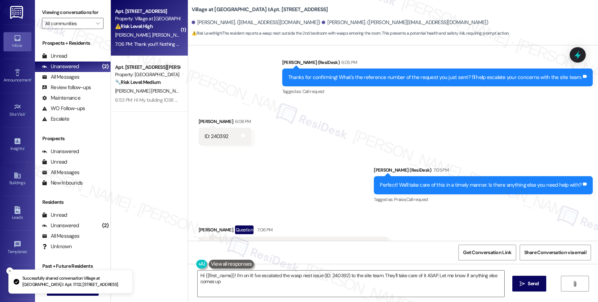
type textarea "Hi {{first_name}}! I'm on it! I've escalated the wasp nest issue (ID: 240392) t…"
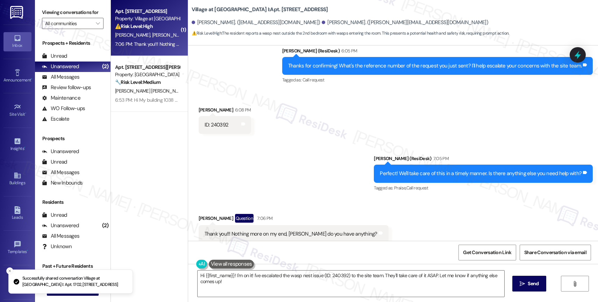
scroll to position [629, 0]
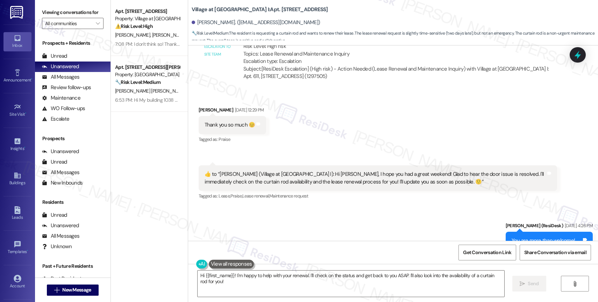
scroll to position [3197, 0]
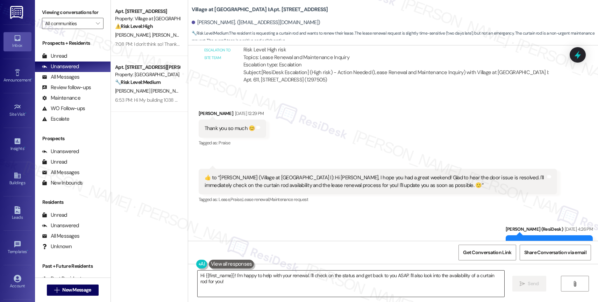
click at [219, 283] on textarea "Hi {{first_name}}! I'm happy to help with your renewal. I'll check on the statu…" at bounding box center [351, 284] width 307 height 26
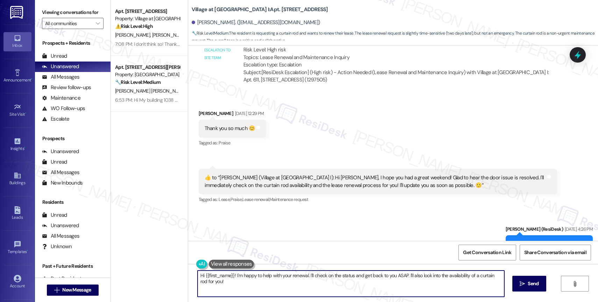
click at [219, 283] on textarea "Hi {{first_name}}! I'm happy to help with your renewal. I'll check on the statu…" at bounding box center [351, 284] width 307 height 26
click at [230, 282] on textarea "Hi {{first_name}}! I'm happy to help with your renewal. I'll check on the statu…" at bounding box center [351, 284] width 307 height 26
drag, startPoint x: 232, startPoint y: 278, endPoint x: 240, endPoint y: 290, distance: 14.8
click at [240, 290] on textarea "Hi {{first_name}}! I'm happy to help with your renewal. I'll check on the statu…" at bounding box center [351, 284] width 307 height 26
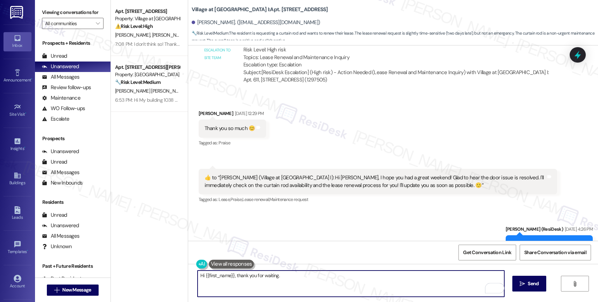
scroll to position [3281, 0]
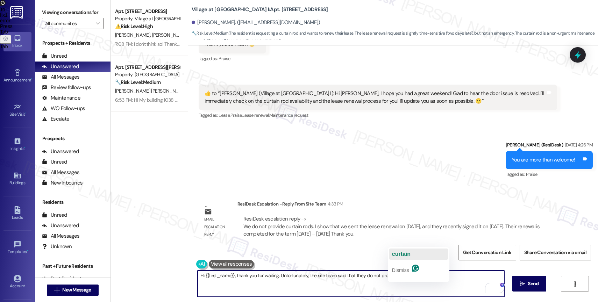
click at [410, 256] on span "curtain" at bounding box center [401, 254] width 19 height 6
click at [426, 276] on textarea "Hi {{first_name}}, thank you for waiting. Unfortunately, the site team said tha…" at bounding box center [351, 284] width 307 height 26
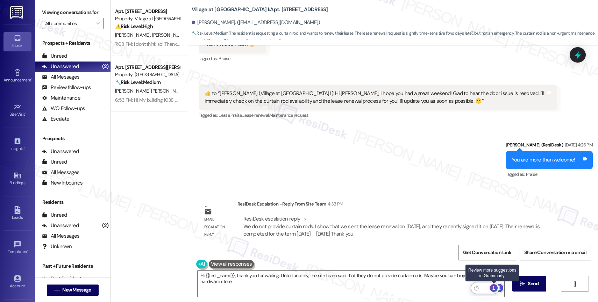
click at [496, 287] on div "1" at bounding box center [494, 288] width 8 height 8
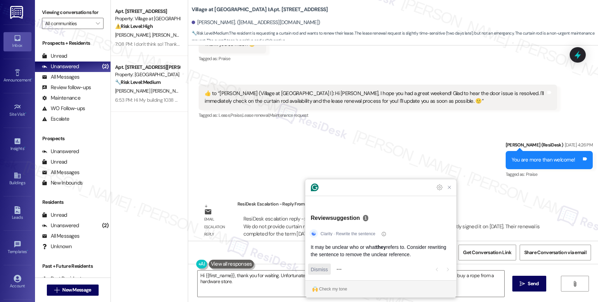
click at [323, 265] on div "Dismiss" at bounding box center [319, 269] width 17 height 11
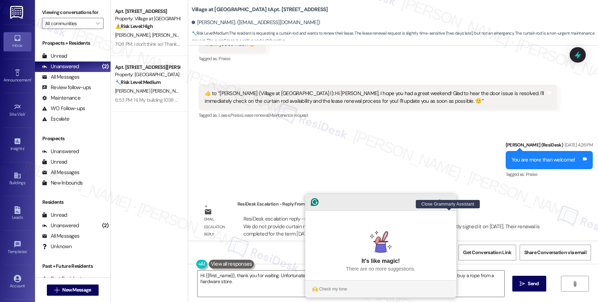
click at [448, 205] on icon "Close Grammarly Assistant" at bounding box center [450, 202] width 6 height 6
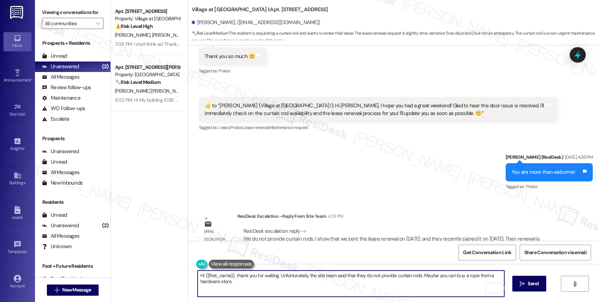
scroll to position [3263, 0]
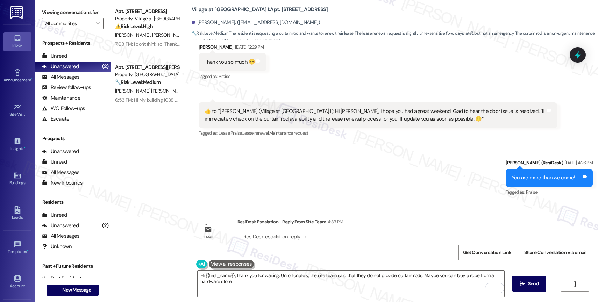
click at [461, 233] on div "ResiDesk escalation reply -> We do not provide curtain rods. I show that we sen…" at bounding box center [397, 244] width 309 height 22
click at [266, 289] on textarea "Hi {{first_name}}, thank you for waiting. Unfortunately, the site team said tha…" at bounding box center [351, 284] width 307 height 26
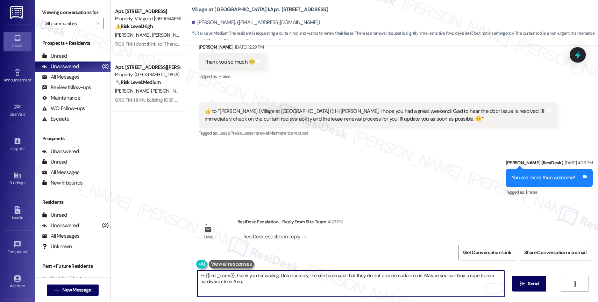
paste textarea "show that we sent the lease renewal on [DATE], and they recently signed it on […"
click at [280, 291] on textarea "Hi {{first_name}}, thank you for waiting. Unfortunately, the site team said tha…" at bounding box center [351, 284] width 307 height 26
drag, startPoint x: 238, startPoint y: 281, endPoint x: 263, endPoint y: 282, distance: 25.2
click at [238, 281] on textarea "Hi {{first_name}}, thank you for waiting. Unfortunately, the site team said tha…" at bounding box center [351, 284] width 307 height 26
click at [365, 283] on textarea "Hi {{first_name}}, thank you for waiting. Unfortunately, the site team said tha…" at bounding box center [351, 284] width 307 height 26
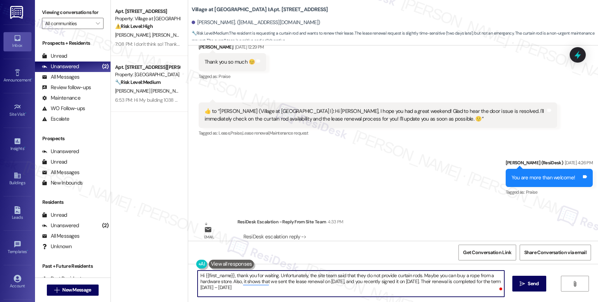
drag, startPoint x: 438, startPoint y: 280, endPoint x: 467, endPoint y: 282, distance: 29.1
click at [439, 280] on textarea "Hi {{first_name}}, thank you for waiting. Unfortunately, the site team said tha…" at bounding box center [351, 284] width 307 height 26
click at [450, 284] on textarea "Hi {{first_name}}, thank you for waiting. Unfortunately, the site team said tha…" at bounding box center [351, 284] width 307 height 26
click at [265, 290] on textarea "Hi {{first_name}}, thank you for waiting. Unfortunately, the site team said tha…" at bounding box center [351, 284] width 307 height 26
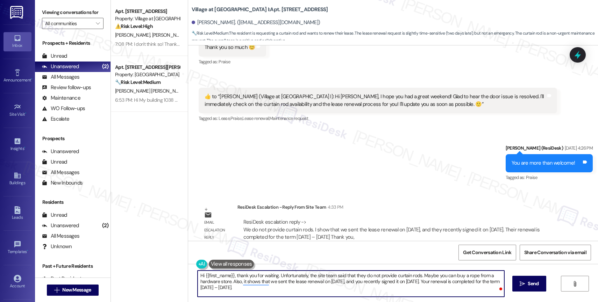
scroll to position [3281, 0]
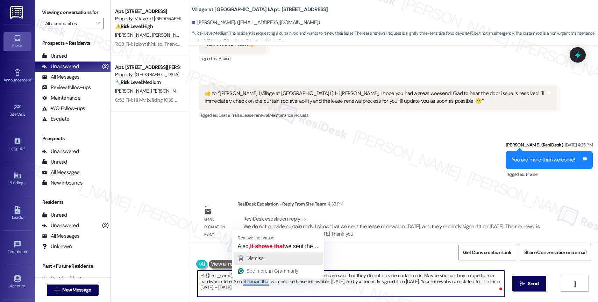
click at [277, 257] on div "Dismiss" at bounding box center [278, 258] width 83 height 10
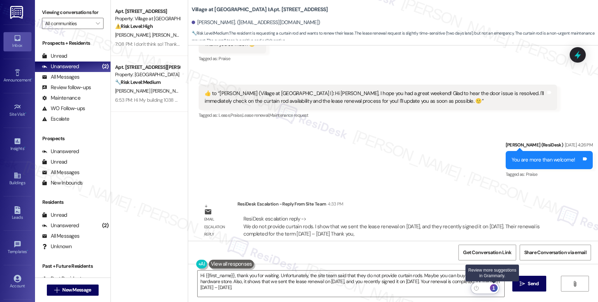
click at [495, 288] on div "1" at bounding box center [494, 288] width 8 height 8
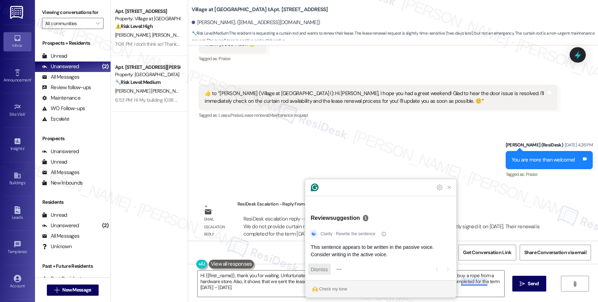
click at [329, 270] on button "Dismiss" at bounding box center [319, 269] width 23 height 11
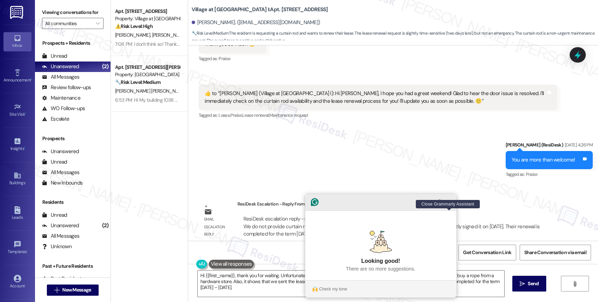
click at [452, 205] on icon "Close Grammarly Assistant" at bounding box center [450, 202] width 6 height 6
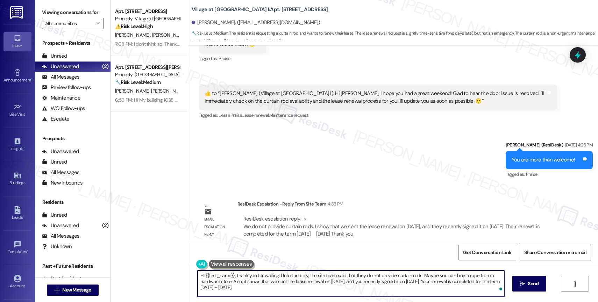
click at [298, 291] on textarea "Hi {{first_name}}, thank you for waiting. Unfortunately, the site team said tha…" at bounding box center [351, 284] width 307 height 26
type textarea "Hi {{first_name}}, thank you for waiting. Unfortunately, the site team said tha…"
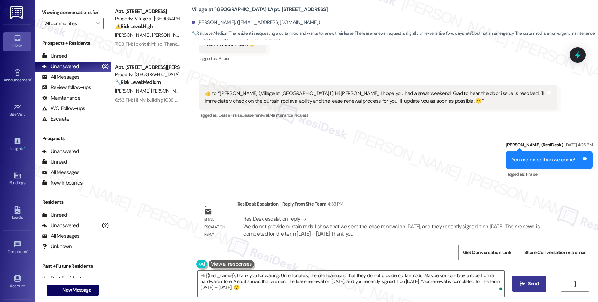
click at [524, 280] on button " Send" at bounding box center [530, 284] width 34 height 16
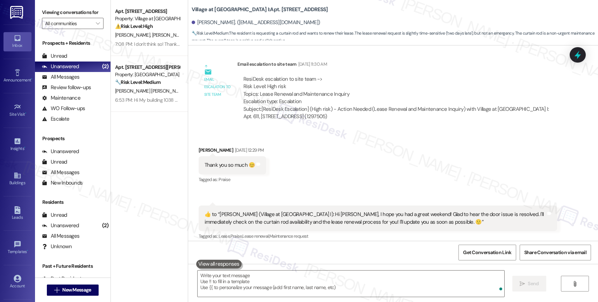
scroll to position [3345, 0]
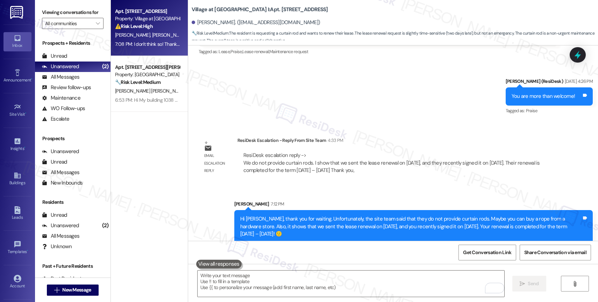
click at [156, 24] on div "⚠️ Risk Level: High The resident reports a wasp nest outside their bedroom wind…" at bounding box center [147, 26] width 65 height 7
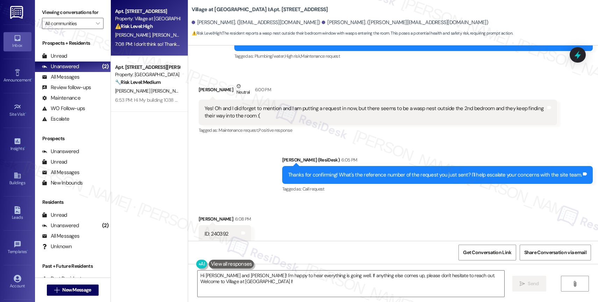
scroll to position [444, 0]
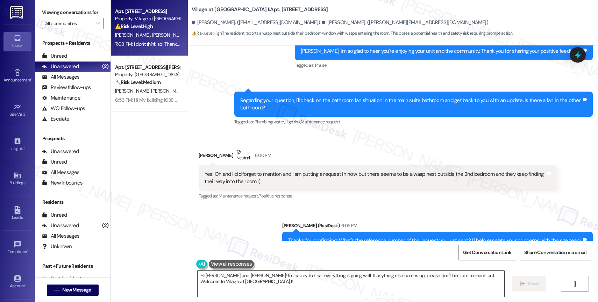
click at [256, 280] on textarea "Hi Devin and Josie! I'm happy to hear everything is going well. If anything els…" at bounding box center [351, 284] width 307 height 26
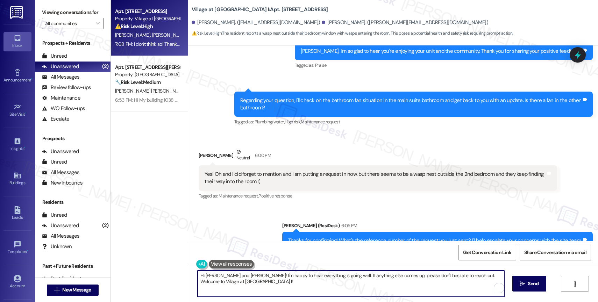
click at [256, 280] on textarea "Hi Devin and Josie! I'm happy to hear everything is going well. If anything els…" at bounding box center [351, 284] width 307 height 26
type textarea "o"
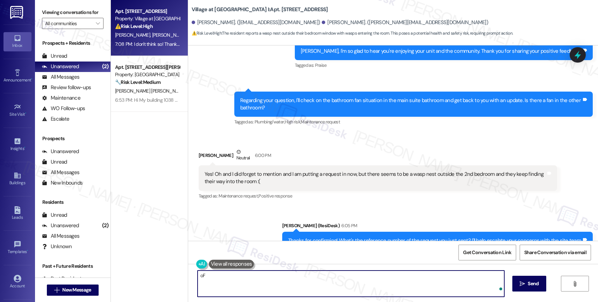
type textarea "o"
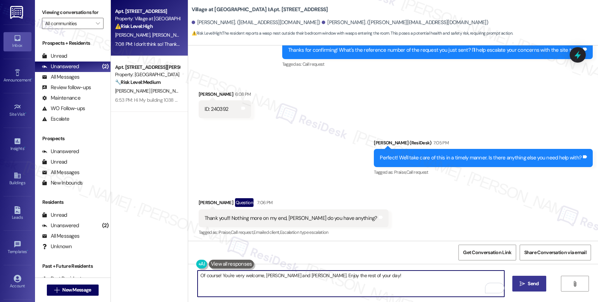
type textarea "Of course! You're very welcome, Devin and Jose. Enjoy the rest of your day!"
click at [532, 280] on span "Send" at bounding box center [533, 283] width 11 height 7
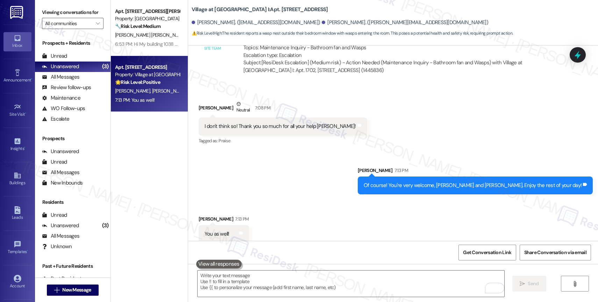
scroll to position [880, 0]
click at [343, 209] on div "Received via SMS Devin Tobias Colebrooke 7:13 PM You as well! Tags and notes" at bounding box center [393, 223] width 410 height 49
click at [263, 286] on textarea "To enrich screen reader interactions, please activate Accessibility in Grammarl…" at bounding box center [351, 284] width 307 height 26
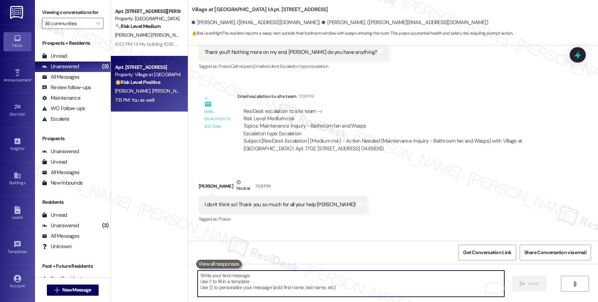
scroll to position [798, 0]
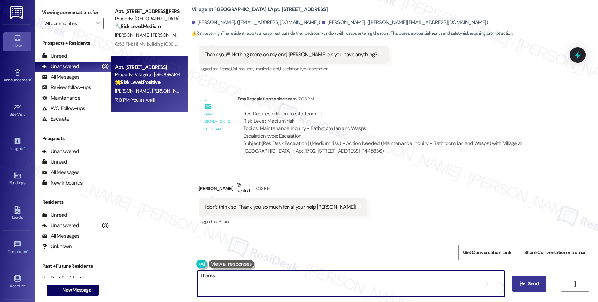
type textarea "Thanks!"
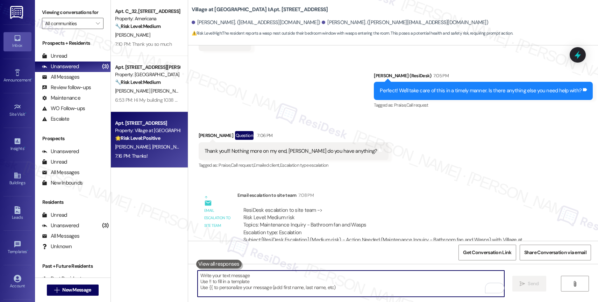
scroll to position [929, 0]
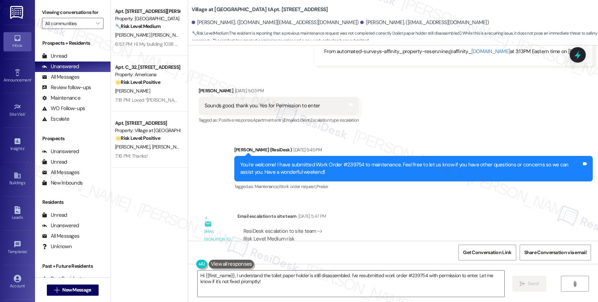
scroll to position [4849, 0]
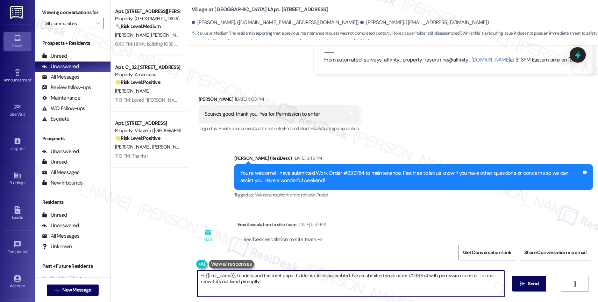
drag, startPoint x: 203, startPoint y: 274, endPoint x: 274, endPoint y: 287, distance: 71.6
click at [274, 287] on textarea "Hi {{first_name}}, I understand the toilet paper holder is still disassembled. …" at bounding box center [351, 284] width 307 height 26
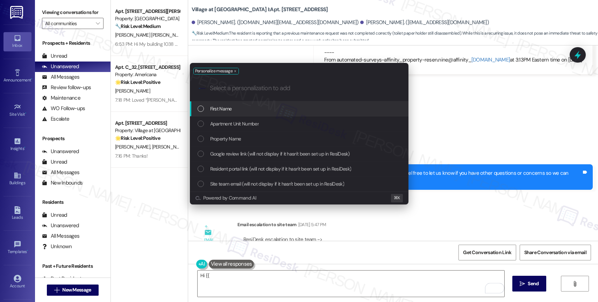
click at [226, 276] on div "Personalize message .cls-1{fill:#0a055f;}.cls-2{fill:#0cc4c4;} resideskLogoBlue…" at bounding box center [299, 151] width 598 height 302
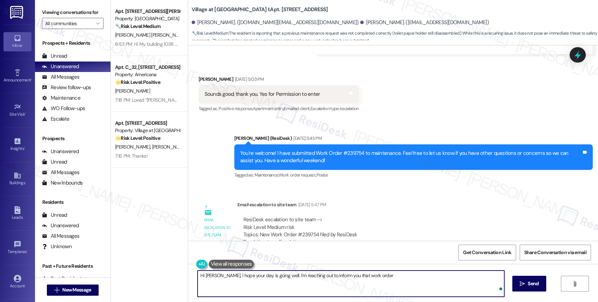
scroll to position [4930, 0]
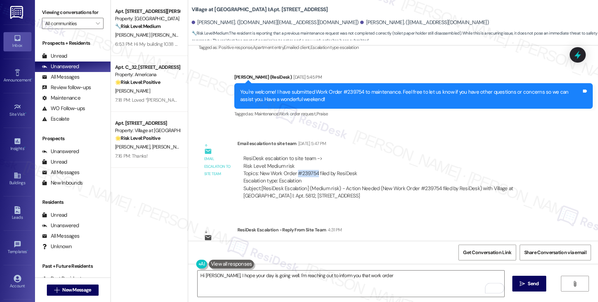
drag, startPoint x: 305, startPoint y: 158, endPoint x: 312, endPoint y: 157, distance: 6.7
click at [312, 157] on div "ResiDesk escalation to site team -> Risk Level: Medium risk Topics: New Work Or…" at bounding box center [398, 170] width 308 height 30
copy div "#239754"
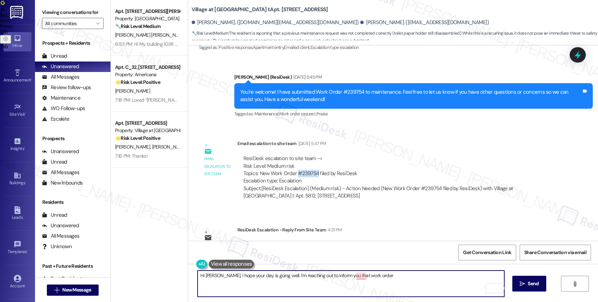
click at [385, 278] on textarea "Hi [PERSON_NAME], I hope your day is going well. I'm reaching out to inform you…" at bounding box center [351, 284] width 307 height 26
paste textarea "#239754"
click at [359, 249] on div "the work" at bounding box center [362, 254] width 23 height 11
click at [425, 278] on textarea "Hi [PERSON_NAME], I hope your day is going well. I'm reaching out to inform you…" at bounding box center [351, 284] width 307 height 26
paste textarea "We’re currently experiencing a higher volume of work orders due to our annual i…"
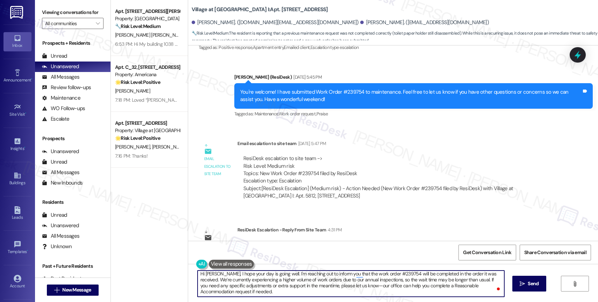
scroll to position [0, 0]
click at [350, 287] on textarea "Hi Nathanael, I hope your day is going well. I'm reaching out to inform you tha…" at bounding box center [351, 284] width 307 height 26
drag, startPoint x: 347, startPoint y: 287, endPoint x: 359, endPoint y: 292, distance: 13.8
click at [359, 292] on textarea "Hi Nathanael, I hope your day is going well. I'm reaching out to inform you tha…" at bounding box center [351, 284] width 307 height 26
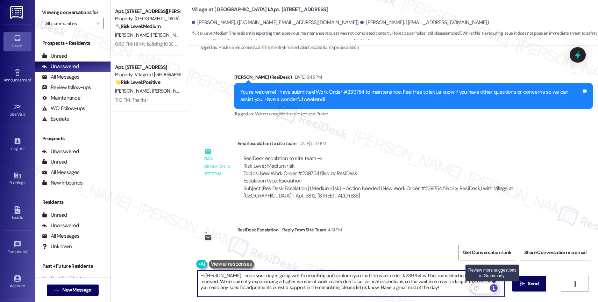
click at [495, 288] on div "1" at bounding box center [494, 288] width 8 height 8
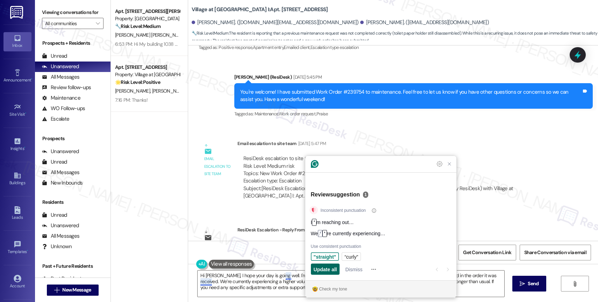
click at [331, 270] on span "Update all" at bounding box center [325, 269] width 23 height 7
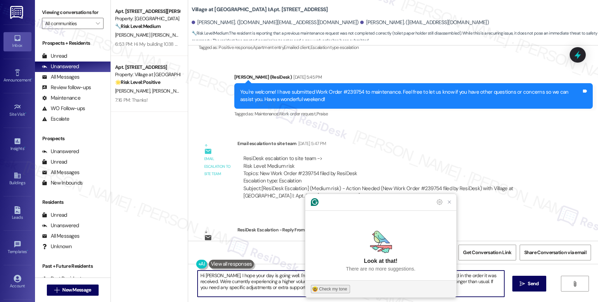
type textarea "Hi Nathanael, I hope your day is going well. I'm reaching out to inform you tha…"
click at [339, 288] on div "Check my tone" at bounding box center [333, 289] width 28 height 6
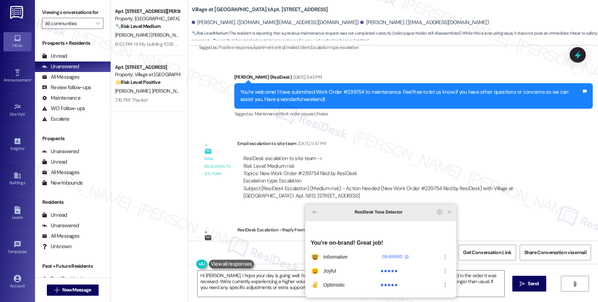
click at [449, 215] on icon "Close Grammarly Assistant" at bounding box center [450, 213] width 6 height 6
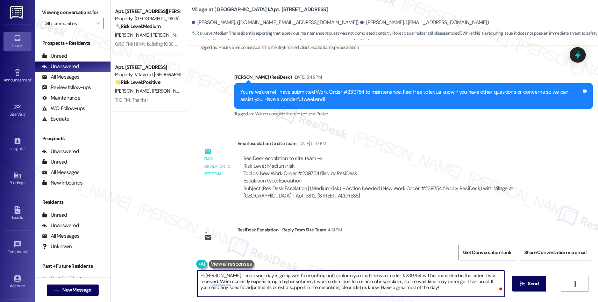
click at [375, 276] on textarea "Hi Nathanael, I hope your day is going well. I'm reaching out to inform you tha…" at bounding box center [351, 284] width 307 height 26
click at [380, 279] on textarea "Hi Nathanael, I hope your day is going well. I'm reaching out to inform you tha…" at bounding box center [351, 284] width 307 height 26
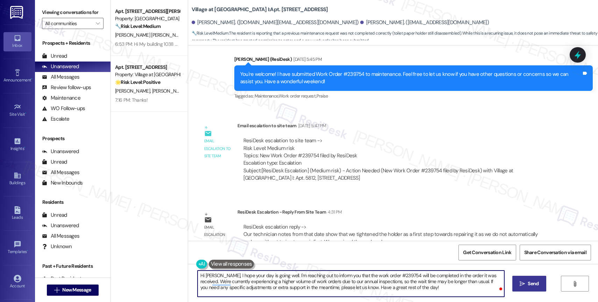
scroll to position [4948, 0]
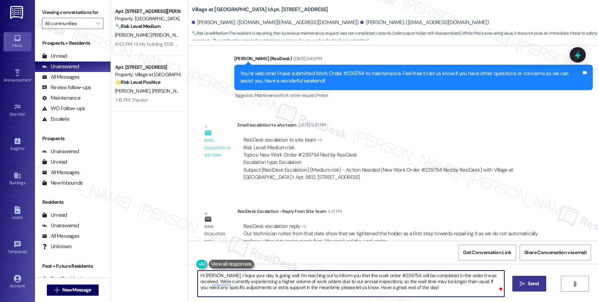
click at [529, 287] on span "Send" at bounding box center [533, 283] width 11 height 7
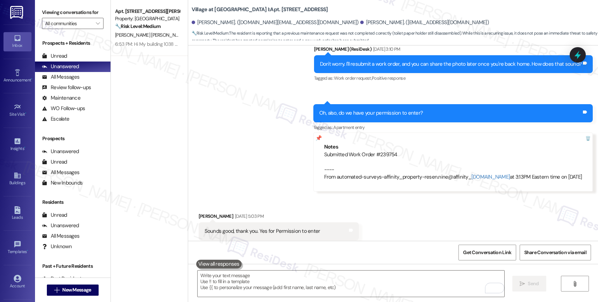
scroll to position [5012, 0]
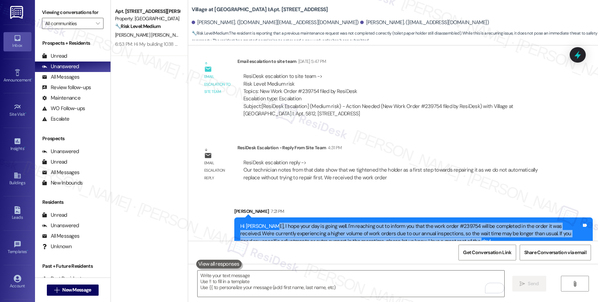
drag, startPoint x: 264, startPoint y: 212, endPoint x: 452, endPoint y: 224, distance: 187.9
click at [452, 224] on div "Hi Nathanael, I hope your day is going well. I'm reaching out to inform you tha…" at bounding box center [410, 234] width 341 height 22
copy div "I hope your day is going well. I'm reaching out to inform you that the work ord…"
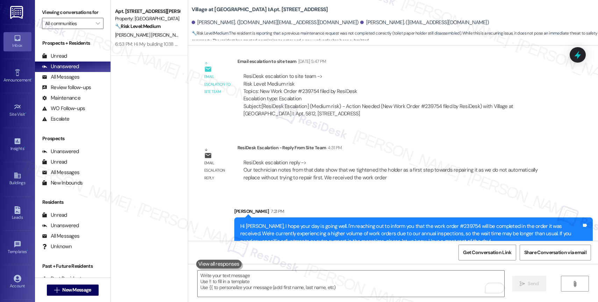
drag, startPoint x: 407, startPoint y: 193, endPoint x: 363, endPoint y: 38, distance: 161.5
click at [407, 208] on div "Sarah 7:21 PM" at bounding box center [413, 213] width 359 height 10
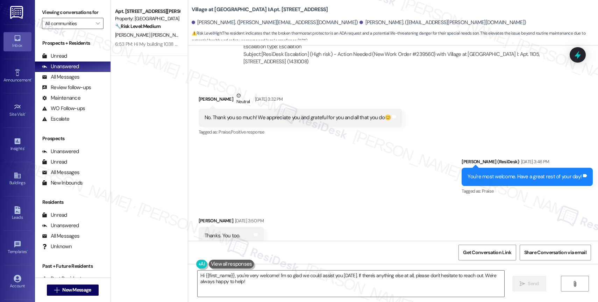
scroll to position [2664, 0]
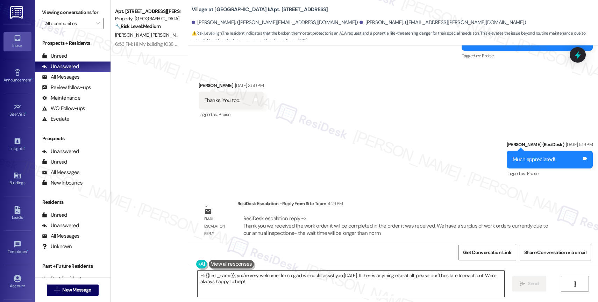
click at [228, 280] on textarea "Hi {{first_name}}, you're very welcome! I'm so glad we could assist you [DATE].…" at bounding box center [351, 284] width 307 height 26
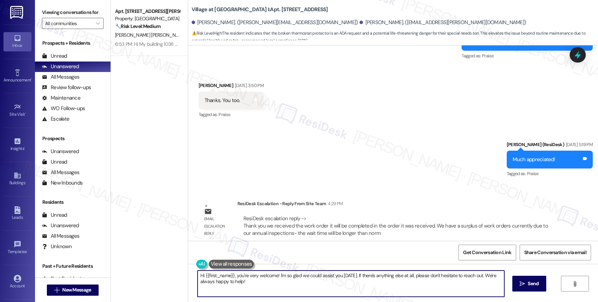
click at [228, 280] on textarea "Hi {{first_name}}, you're very welcome! I'm so glad we could assist you [DATE].…" at bounding box center [351, 284] width 307 height 26
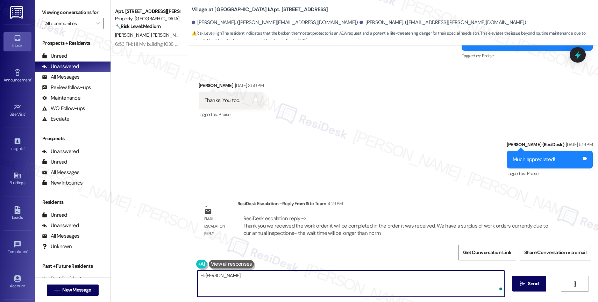
paste textarea "I hope your day is going well. I'm reaching out to inform you that the work ord…"
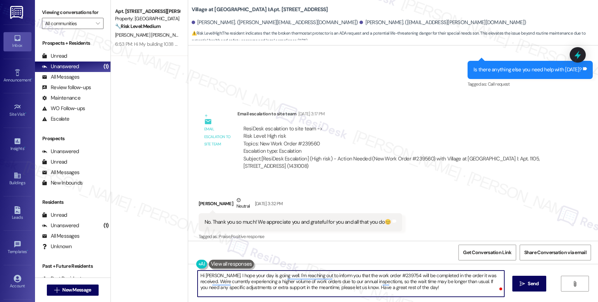
scroll to position [2453, 0]
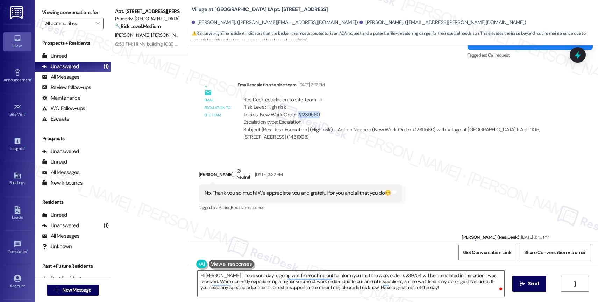
drag, startPoint x: 292, startPoint y: 106, endPoint x: 323, endPoint y: 111, distance: 31.1
click at [323, 111] on div "ResiDesk escalation to site team -> Risk Level: High risk Topics: New Work Orde…" at bounding box center [398, 111] width 308 height 30
copy div "#239560"
click at [362, 275] on textarea "Hi [PERSON_NAME]. I hope your day is going well. I'm reaching out to inform you…" at bounding box center [351, 284] width 307 height 26
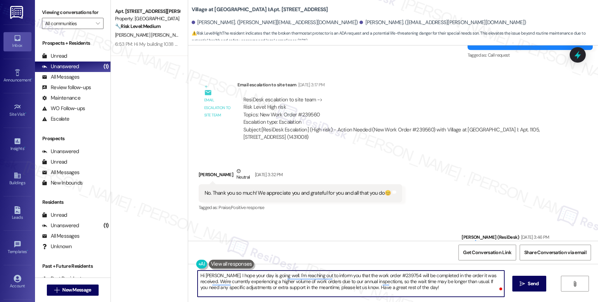
drag, startPoint x: 377, startPoint y: 273, endPoint x: 395, endPoint y: 273, distance: 18.2
click at [395, 273] on textarea "Hi [PERSON_NAME]. I hope your day is going well. I'm reaching out to inform you…" at bounding box center [351, 284] width 307 height 26
paste textarea "560"
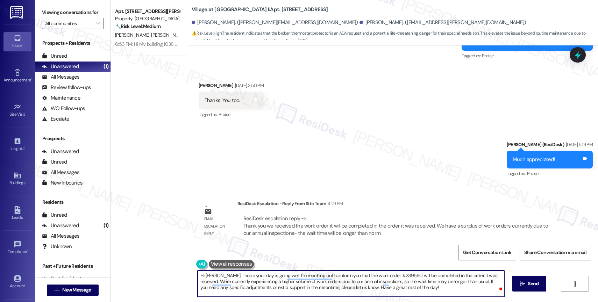
type textarea "Hi [PERSON_NAME]. I hope your day is going well. I'm reaching out to inform you…"
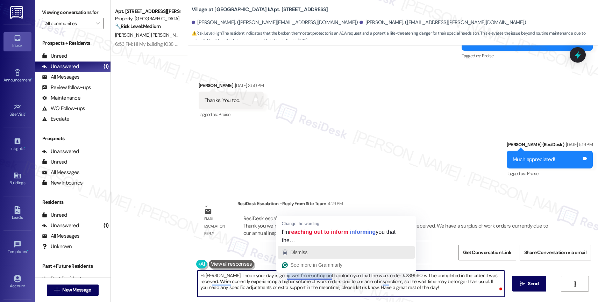
click at [322, 253] on div "Dismiss" at bounding box center [346, 252] width 131 height 10
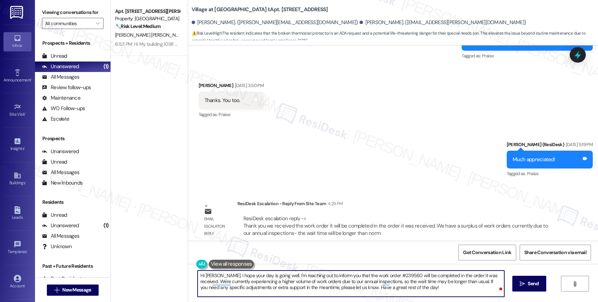
click at [417, 291] on textarea "Hi Claudia. I hope your day is going well. I'm reaching out to inform you that …" at bounding box center [351, 284] width 307 height 26
click at [526, 287] on span " Send" at bounding box center [530, 283] width 22 height 7
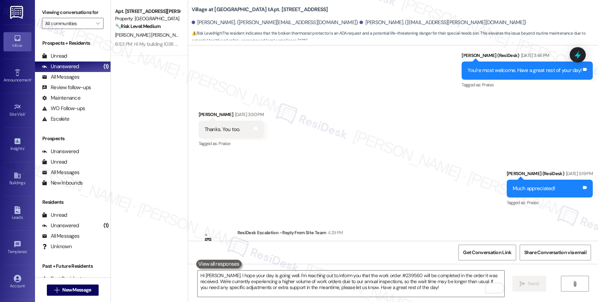
scroll to position [2727, 0]
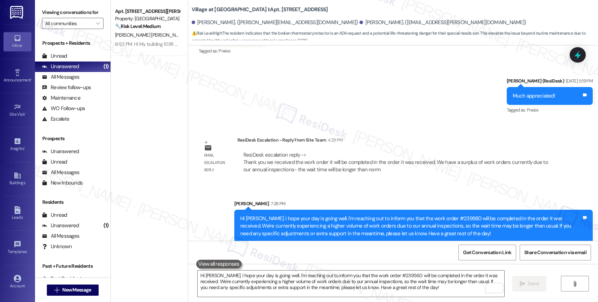
drag, startPoint x: 288, startPoint y: 216, endPoint x: 356, endPoint y: 217, distance: 68.3
click at [356, 217] on div "Hi Claudia. I hope your day is going well. I'm reaching out to inform you that …" at bounding box center [410, 226] width 341 height 22
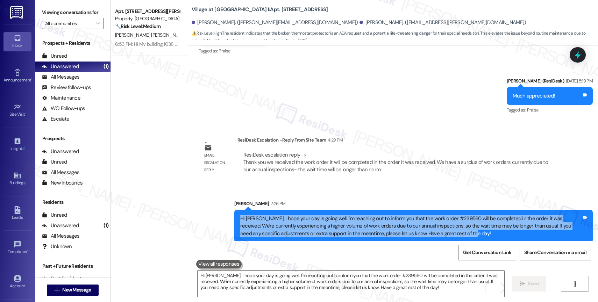
drag, startPoint x: 448, startPoint y: 229, endPoint x: 224, endPoint y: 210, distance: 225.1
click at [229, 210] on div "Sent via SMS Sarah 7:26 PM Hi Claudia. I hope your day is going well. I'm reach…" at bounding box center [413, 221] width 369 height 53
copy div "Hi Claudia. I hope your day is going well. I'm reaching out to inform you that …"
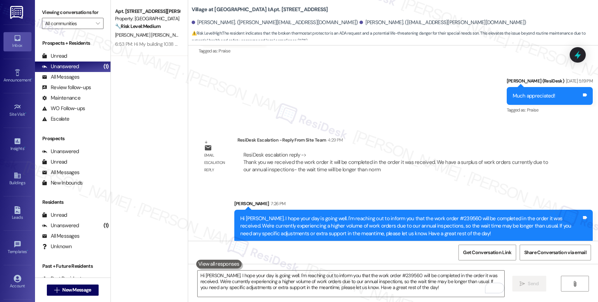
click at [317, 156] on div "ResiDesk escalation reply -> Thank you we received the work order it will be co…" at bounding box center [396, 163] width 305 height 22
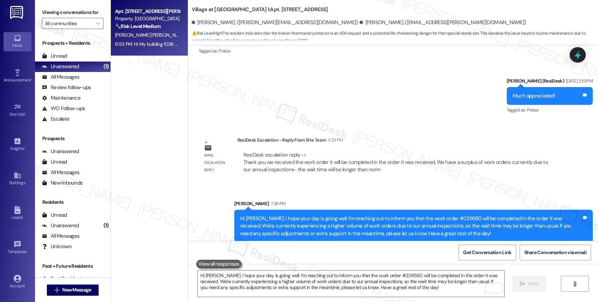
click at [137, 31] on div "Y. Moreno Candia I. Bravo Leiva" at bounding box center [147, 35] width 66 height 9
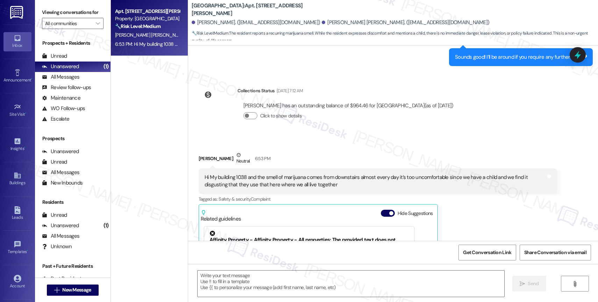
scroll to position [1402, 0]
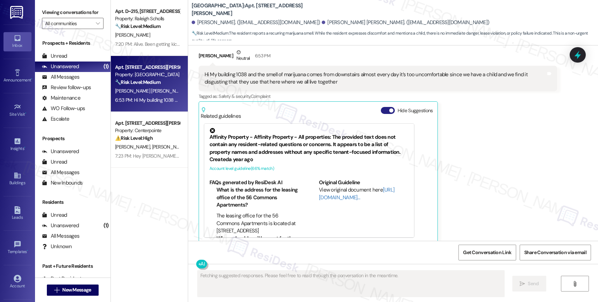
click at [382, 107] on button "Hide Suggestions" at bounding box center [388, 110] width 14 height 7
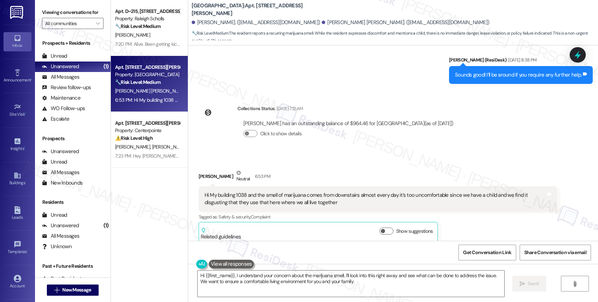
type textarea "Hi {{first_name}}, I understand your concern about the marijuana smell. I'll lo…"
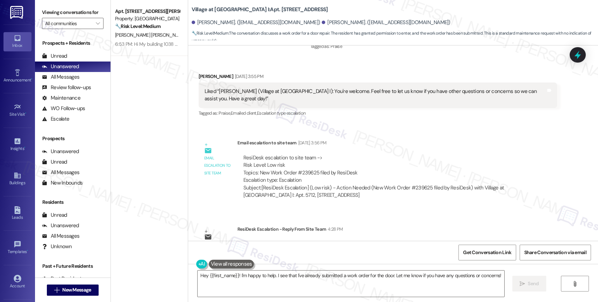
scroll to position [951, 0]
